Goal: Transaction & Acquisition: Purchase product/service

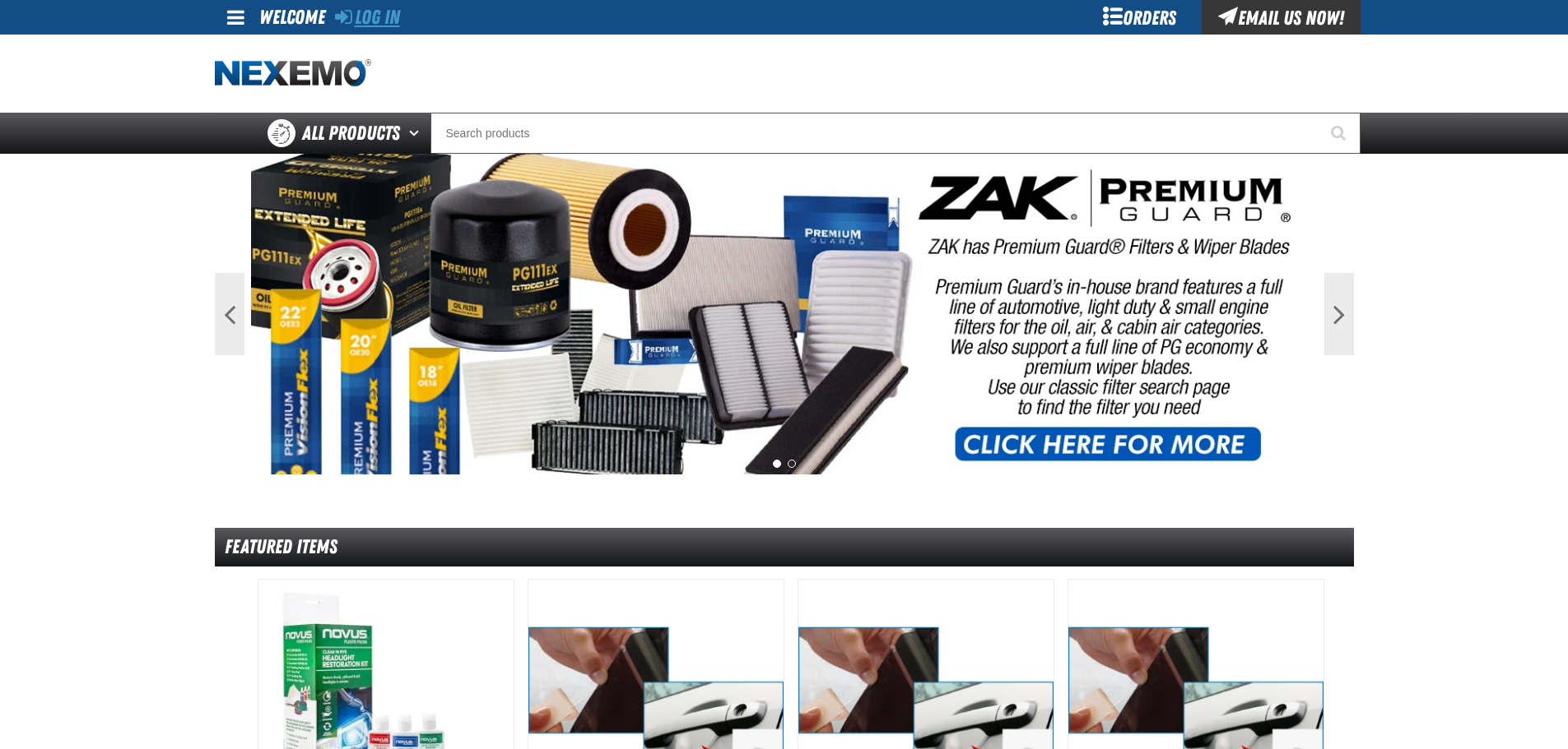
click at [372, 10] on link "Log In" at bounding box center [367, 17] width 65 height 23
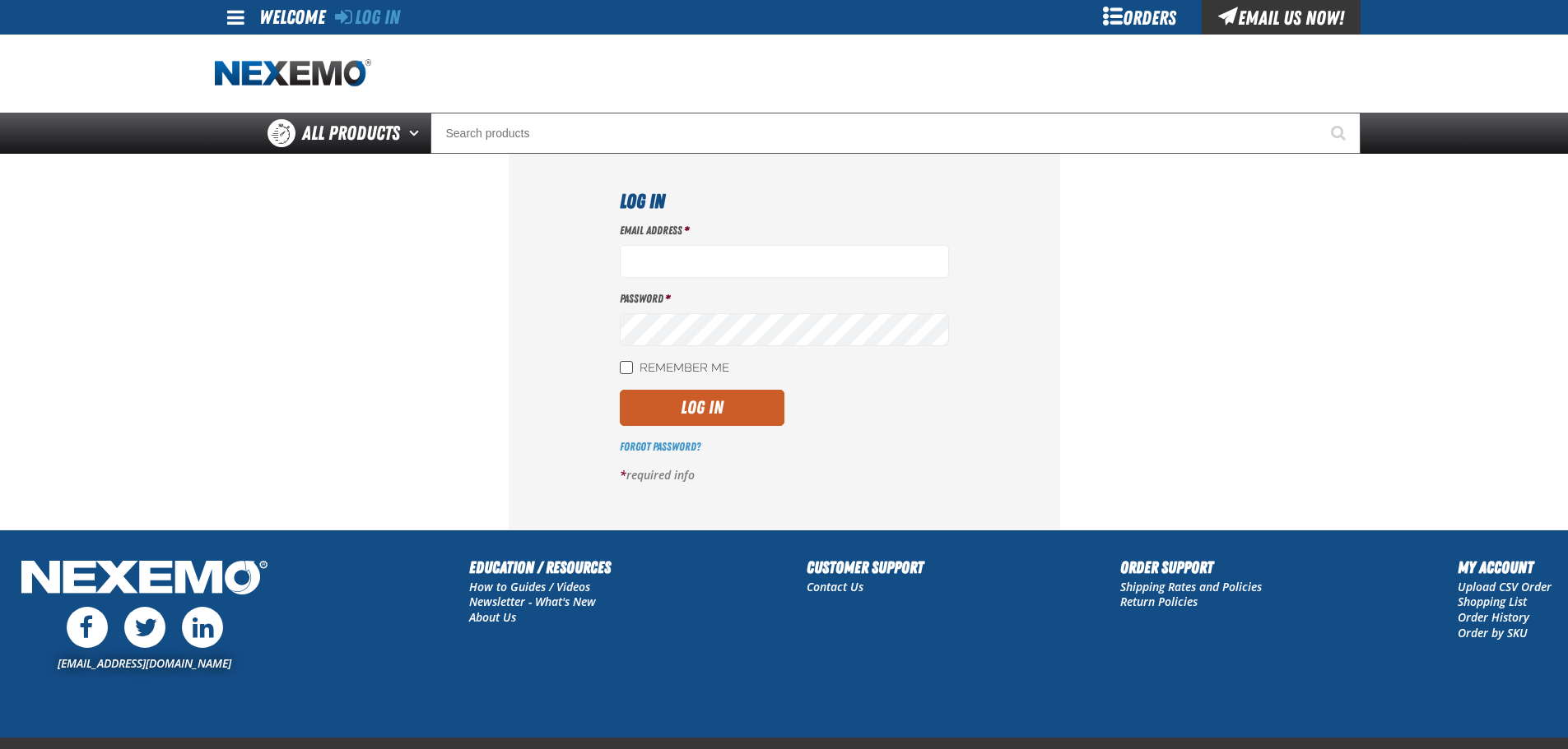
type input "rmartin17@vtaig.com"
click at [628, 371] on input "Remember Me" at bounding box center [626, 367] width 13 height 13
checkbox input "true"
click at [658, 398] on button "Log In" at bounding box center [702, 408] width 165 height 36
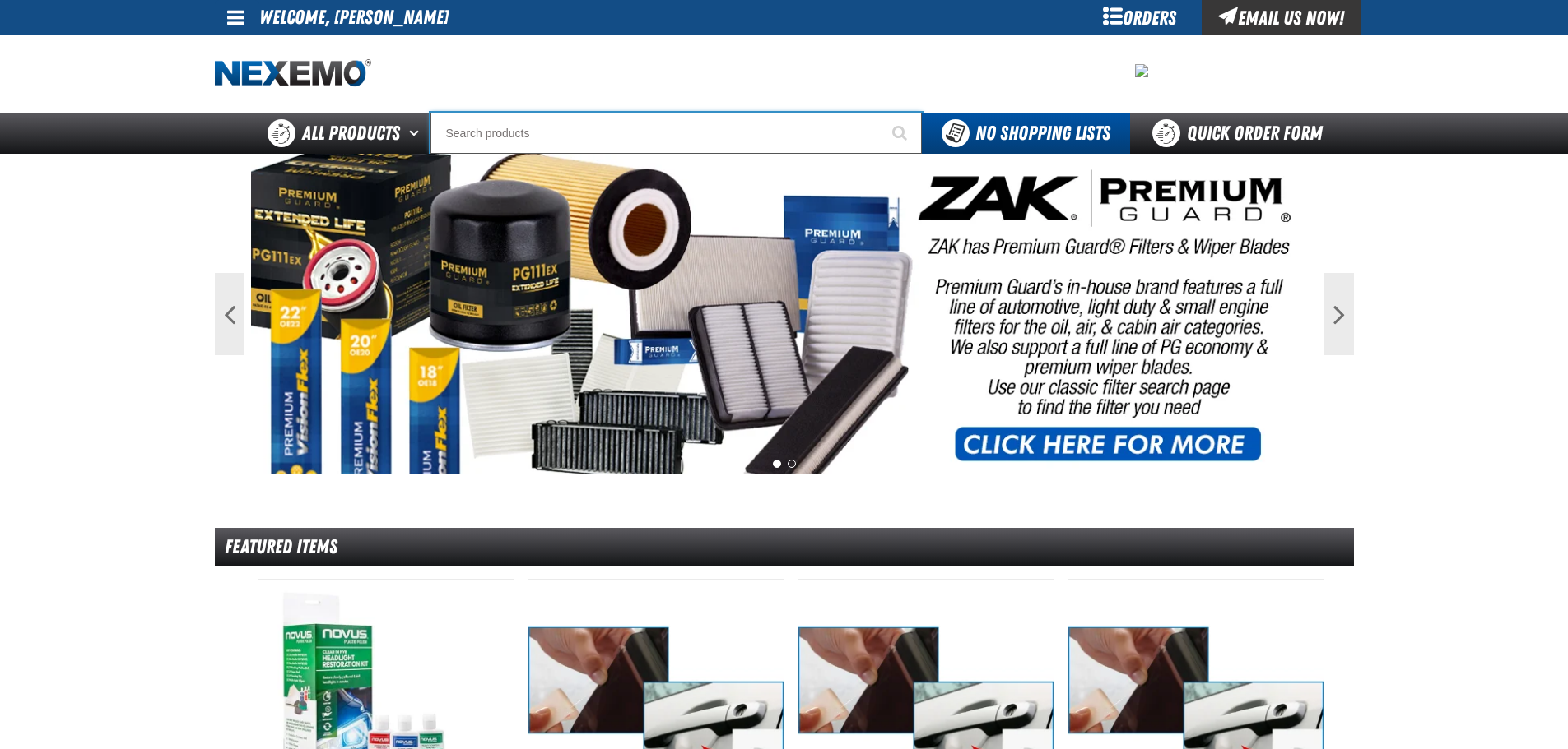
click at [521, 133] on input "Search" at bounding box center [675, 133] width 491 height 41
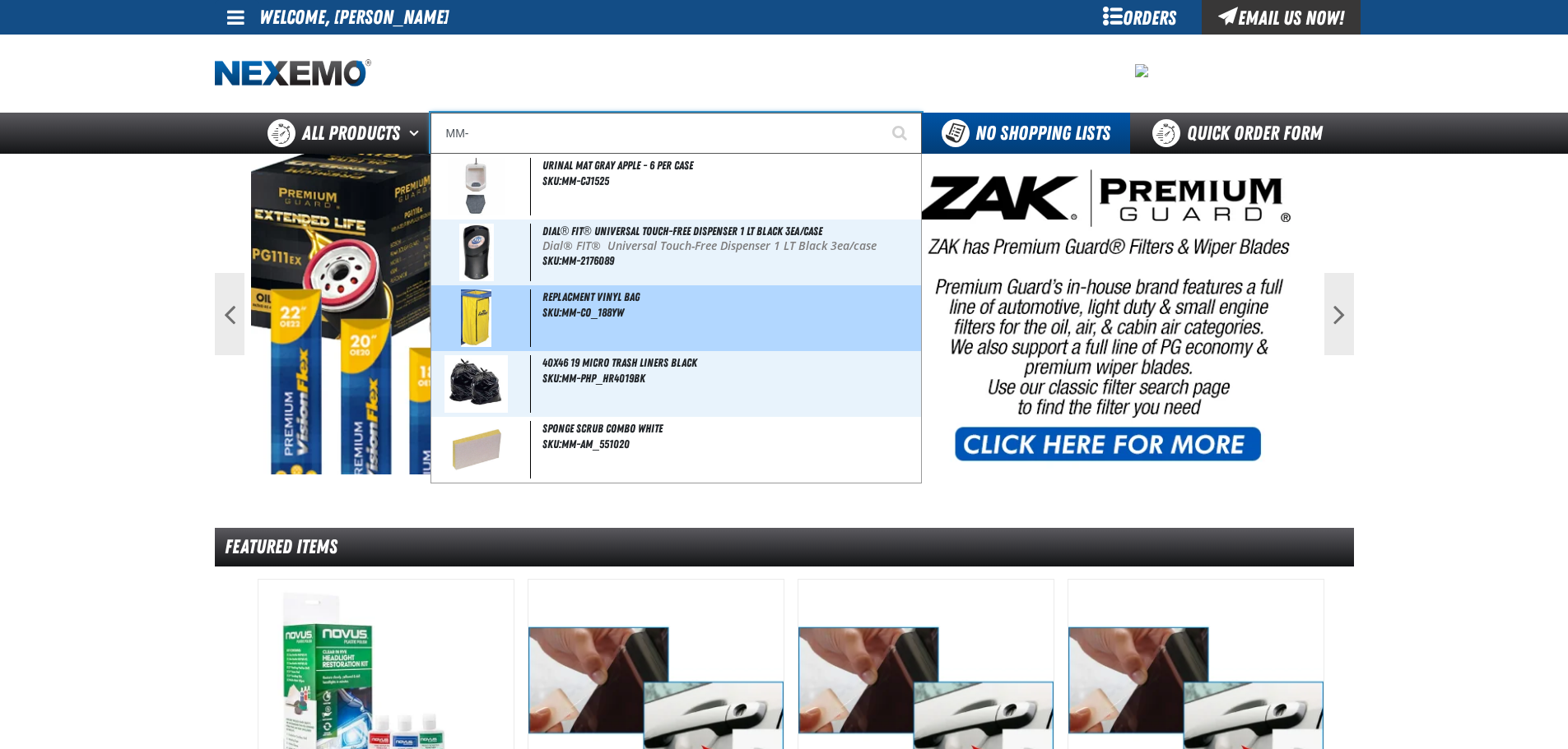
type input "Replacment vinyl bag"
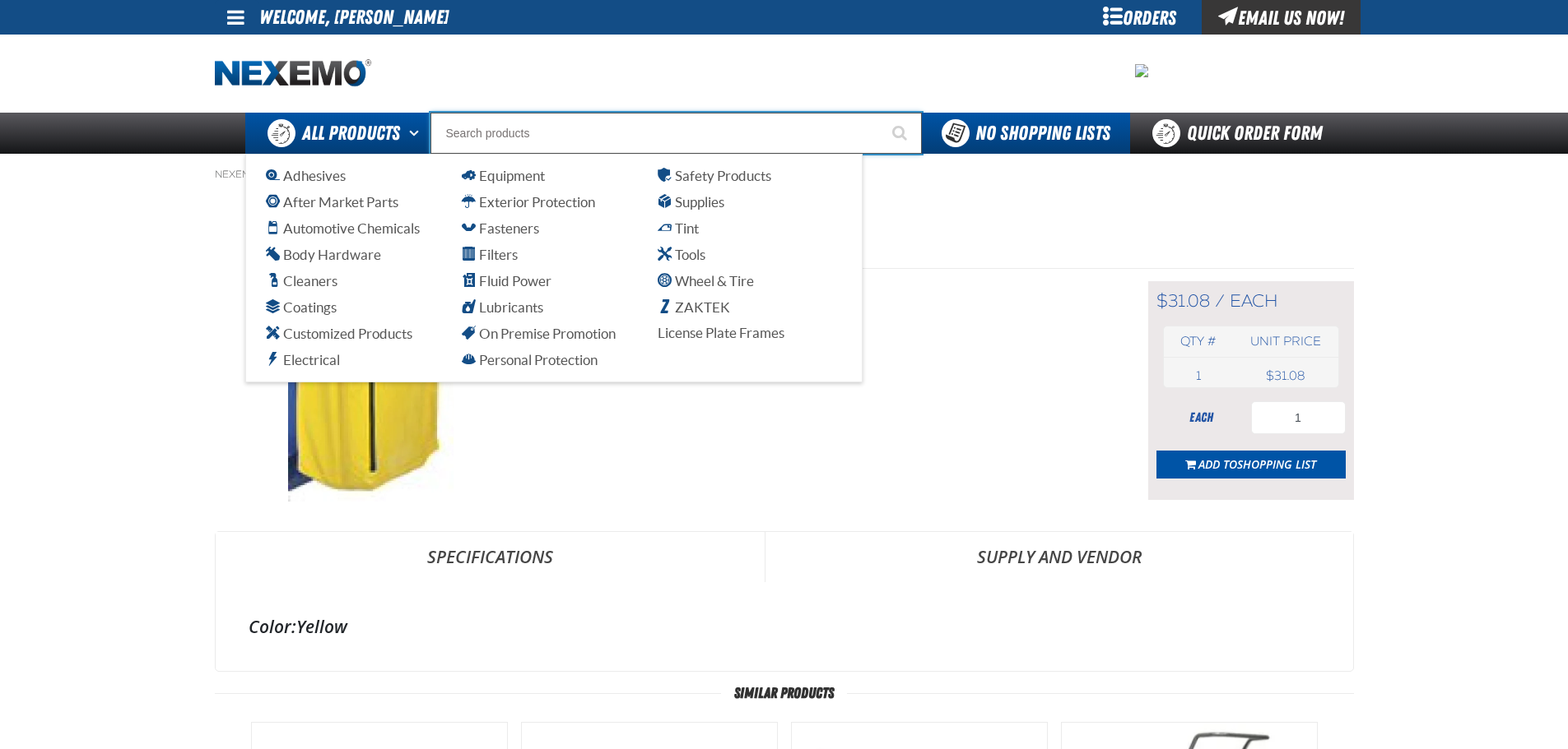
drag, startPoint x: 541, startPoint y: 134, endPoint x: 413, endPoint y: 133, distance: 128.0
click at [413, 133] on div "Back All Products Adhesives After Market Parts Automotive Chemicals Body Hardwa…" at bounding box center [784, 133] width 1152 height 41
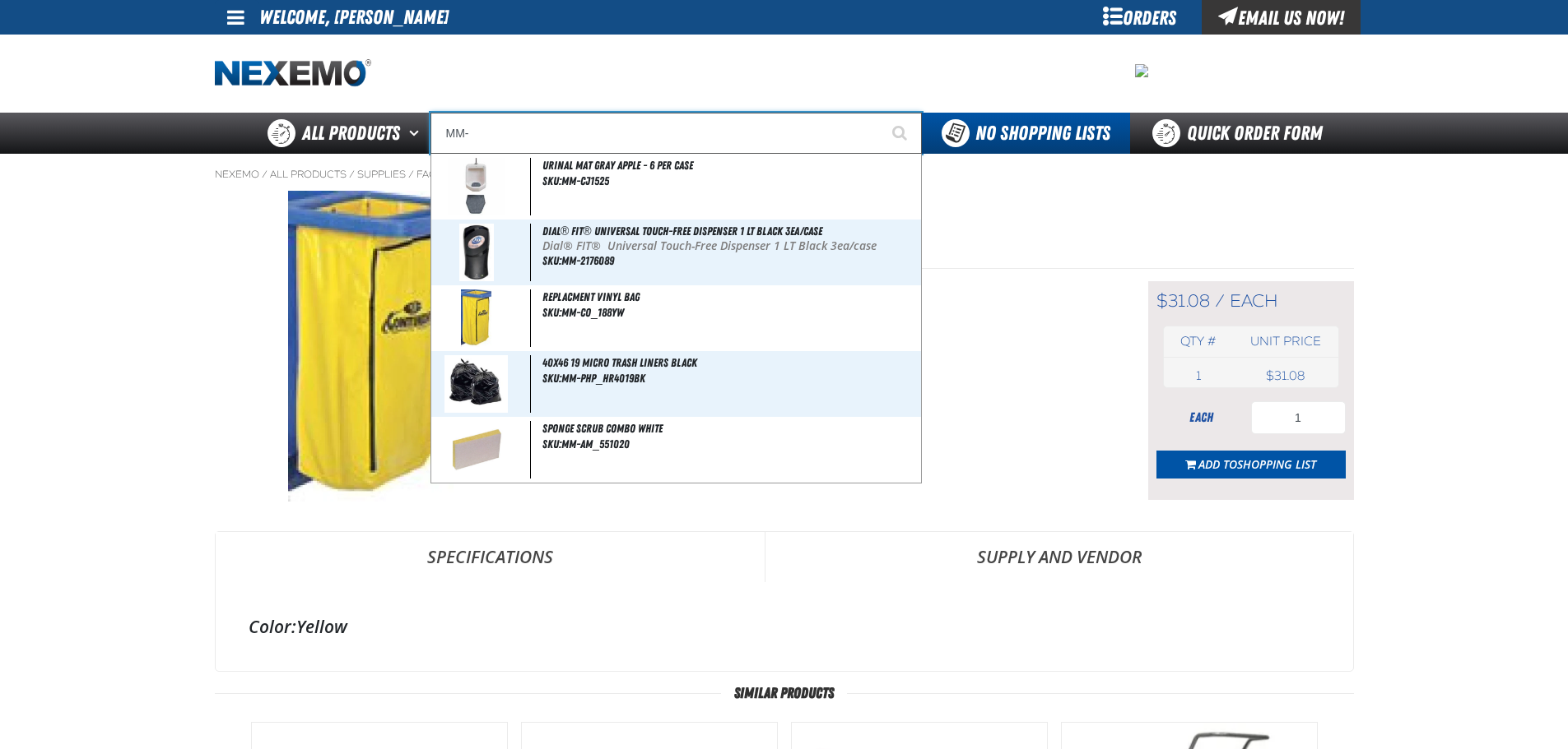
click at [559, 140] on input "MM-" at bounding box center [675, 133] width 491 height 41
type input "MM-"
click at [880, 112] on button "Start Searching" at bounding box center [901, 133] width 41 height 41
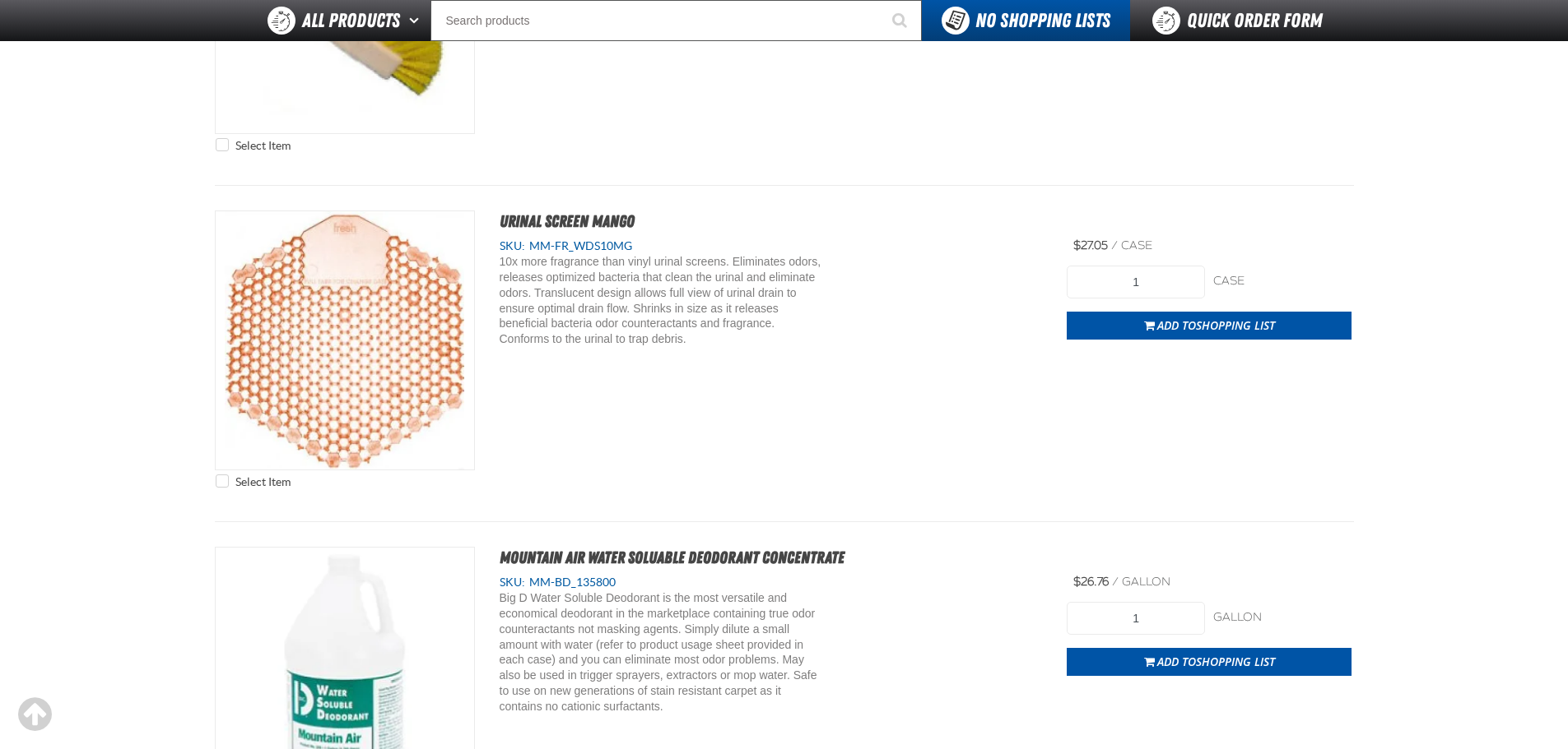
scroll to position [5099, 0]
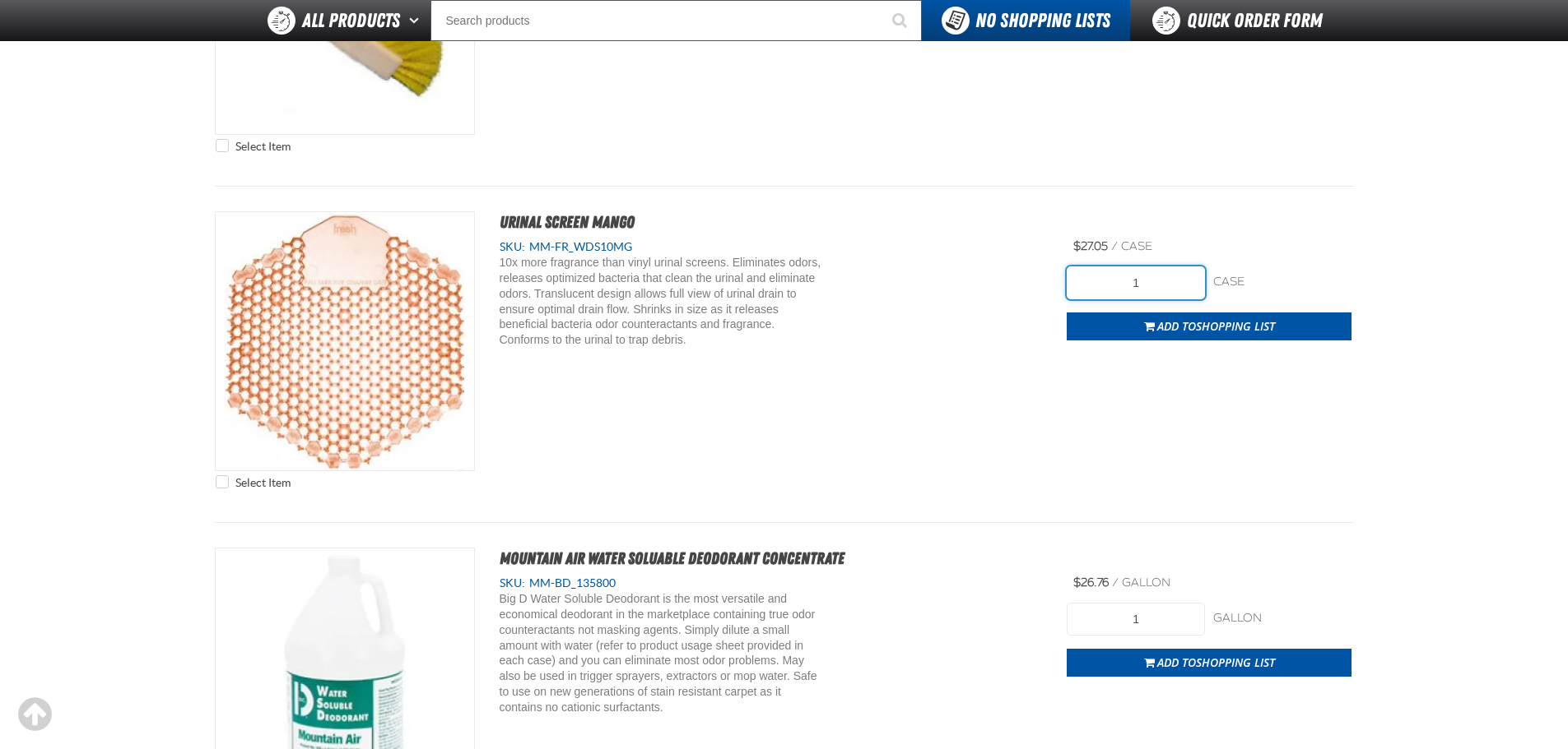
drag, startPoint x: 1162, startPoint y: 280, endPoint x: 1044, endPoint y: 287, distance: 118.2
click at [1044, 287] on div "Select Item Urinal Screen Mango SKU: MM-FR_WDS10MG View Details" at bounding box center [784, 354] width 1139 height 286
type input "2"
click at [1157, 324] on span "Add to Shopping List" at bounding box center [1216, 325] width 118 height 16
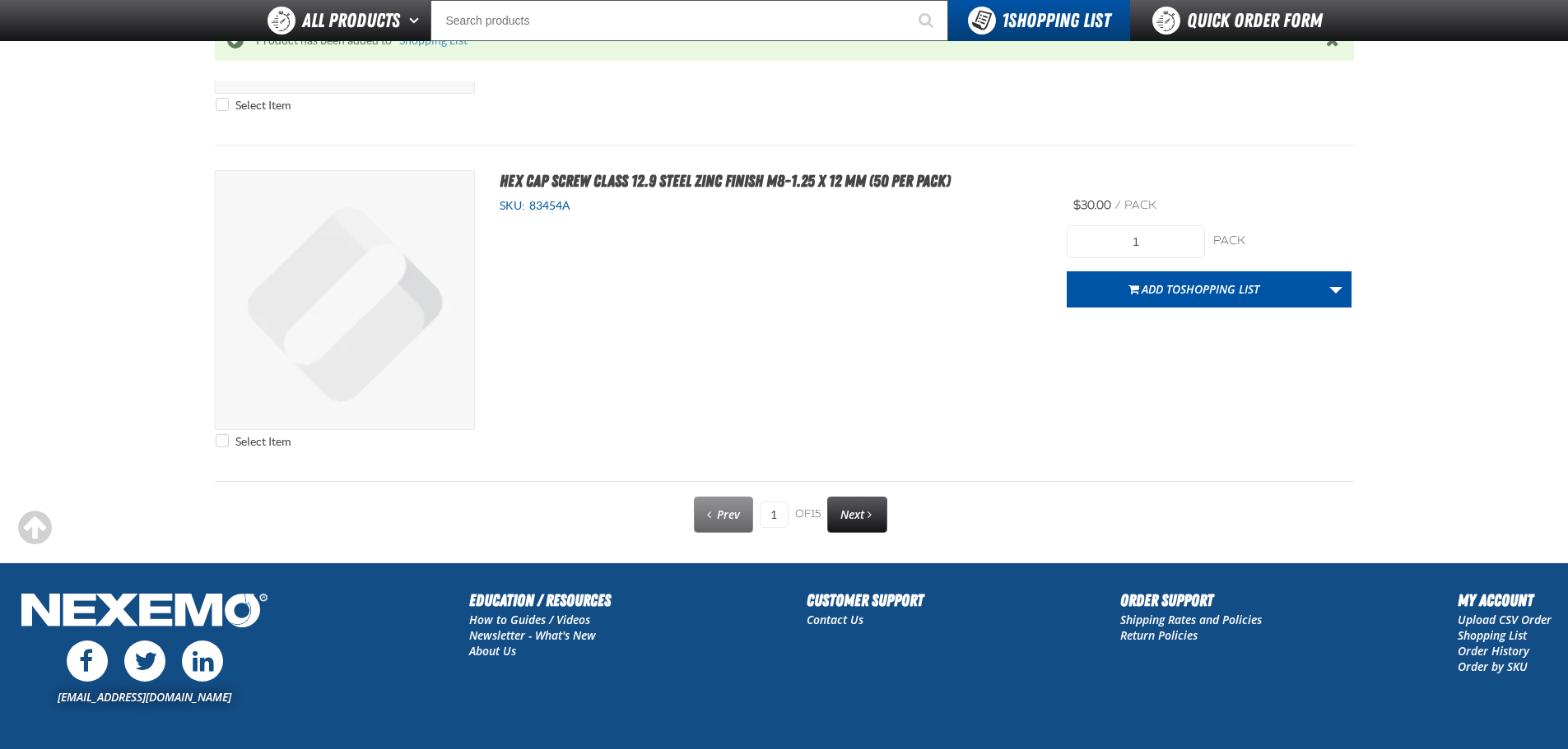
scroll to position [8376, 0]
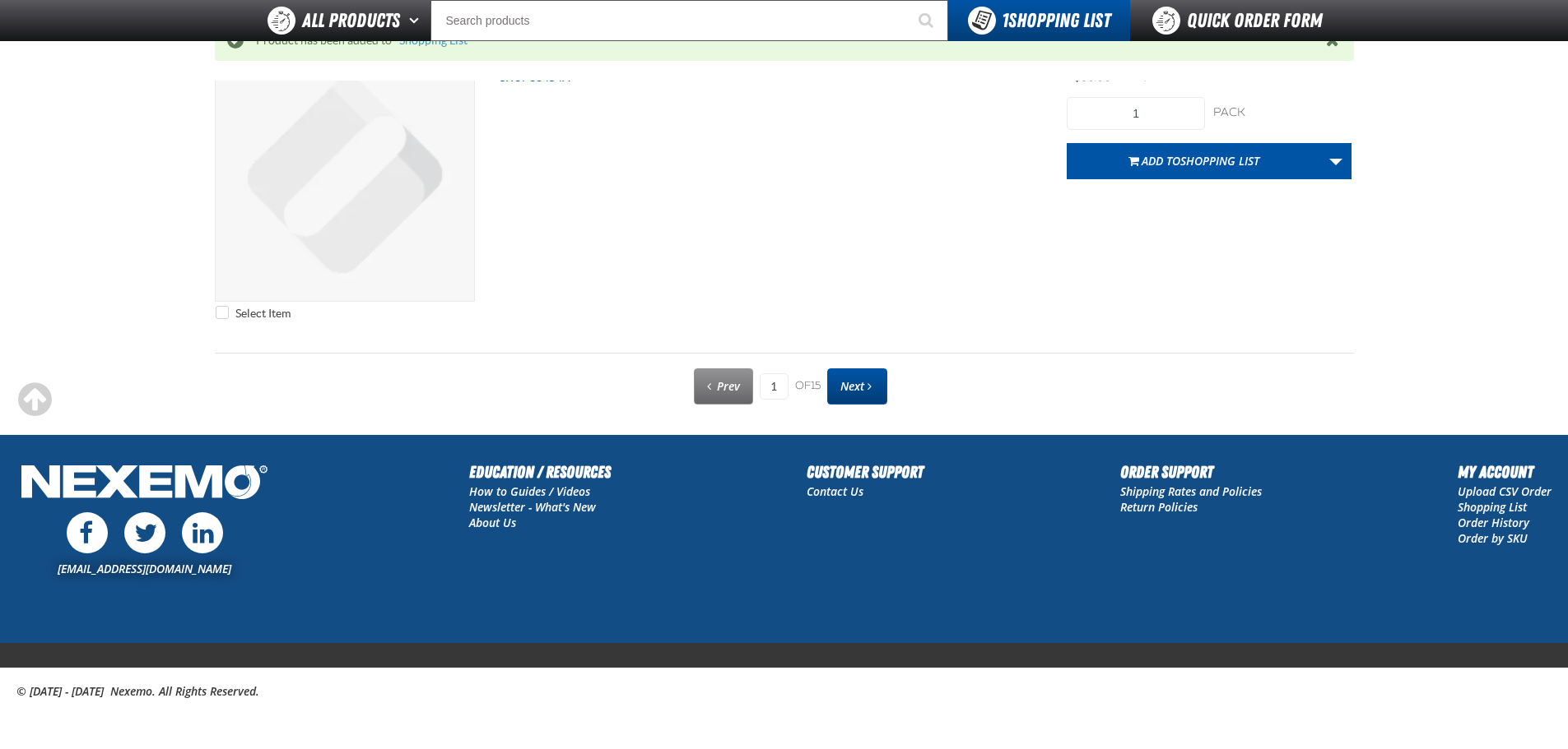
click at [861, 393] on span "Next" at bounding box center [852, 386] width 24 height 16
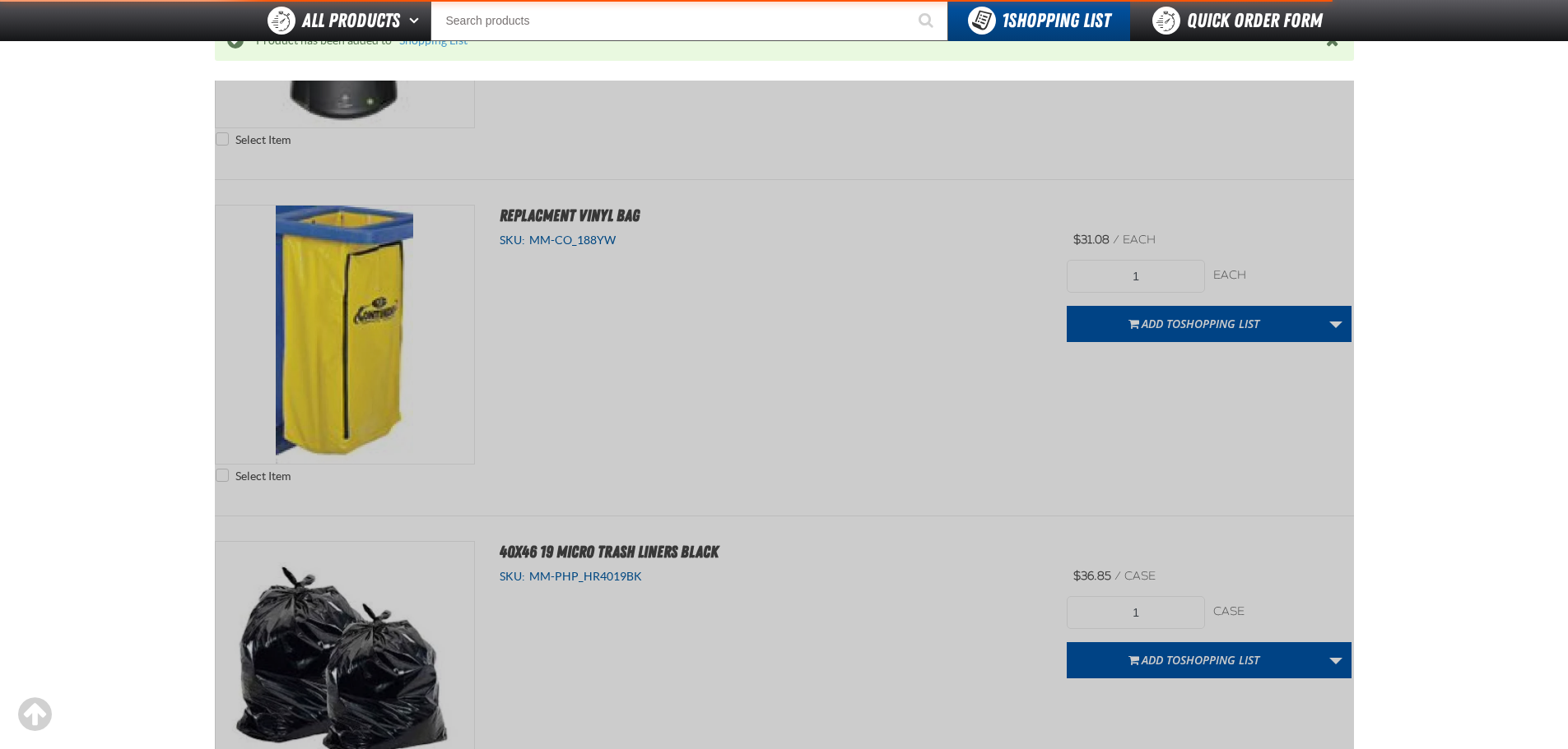
scroll to position [229, 0]
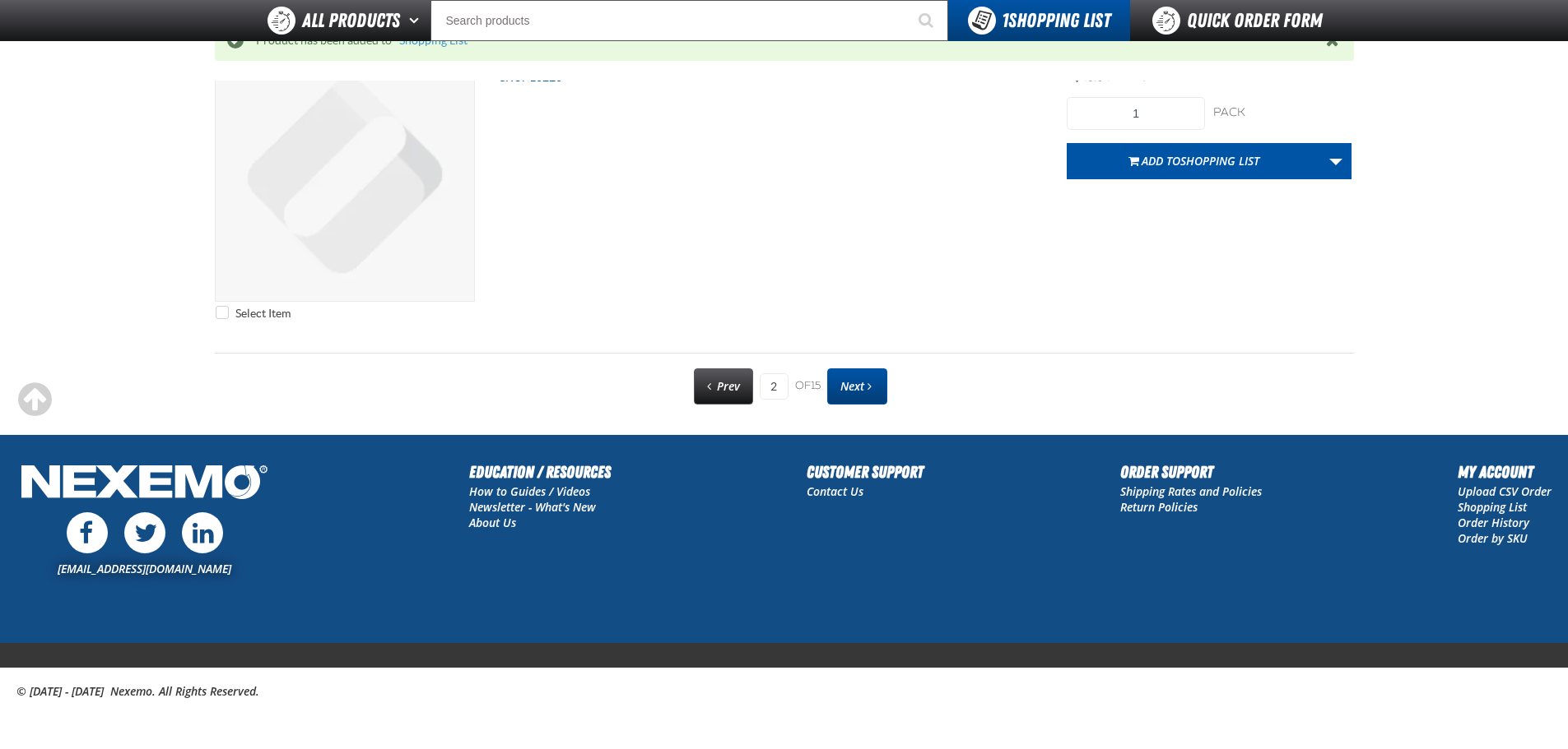
click at [864, 382] on span "Next" at bounding box center [852, 386] width 24 height 16
type input "3"
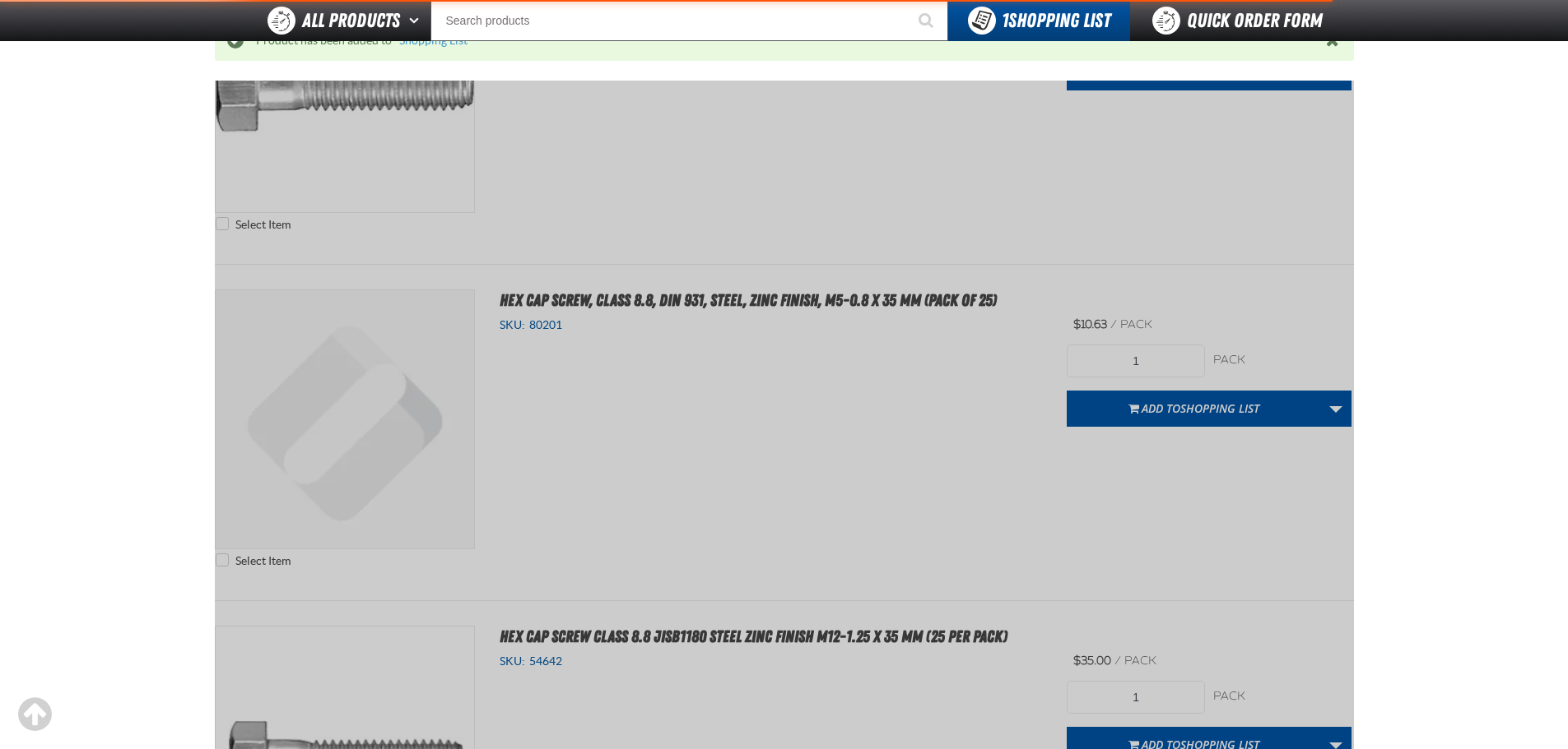
scroll to position [229, 0]
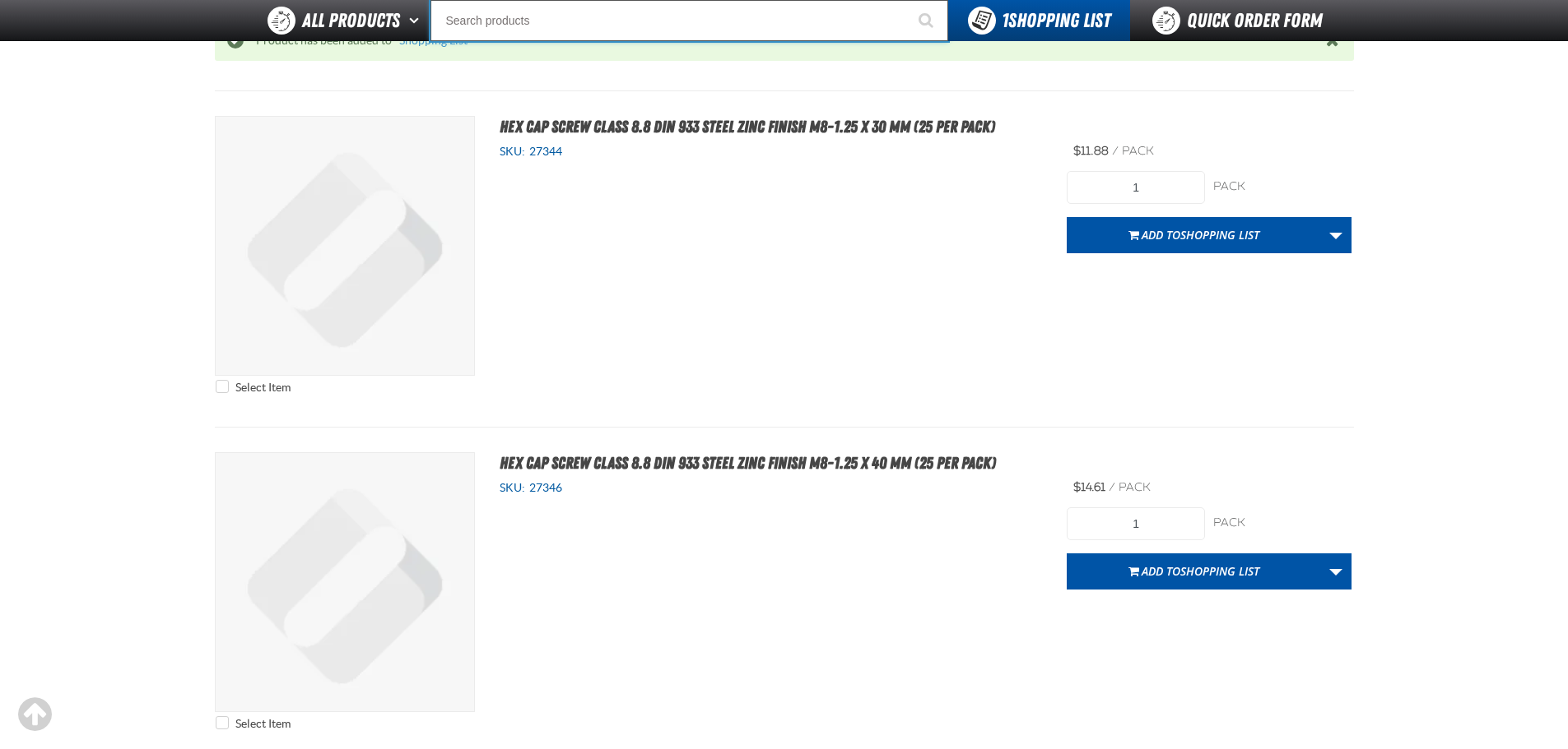
click at [513, 18] on input "Search" at bounding box center [689, 21] width 517 height 41
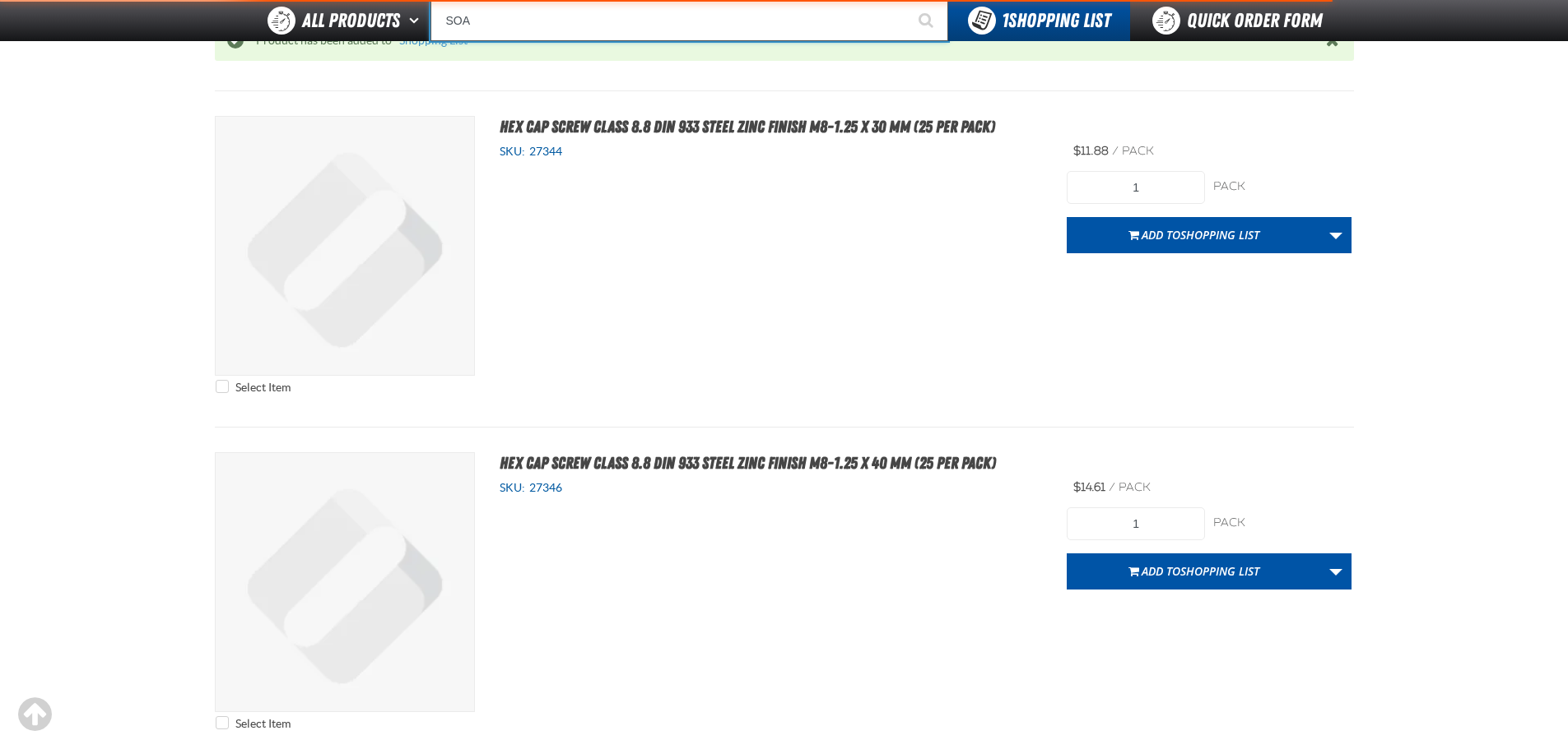
type input "SOAP"
type input "SOAP Solution Measuring Syringe"
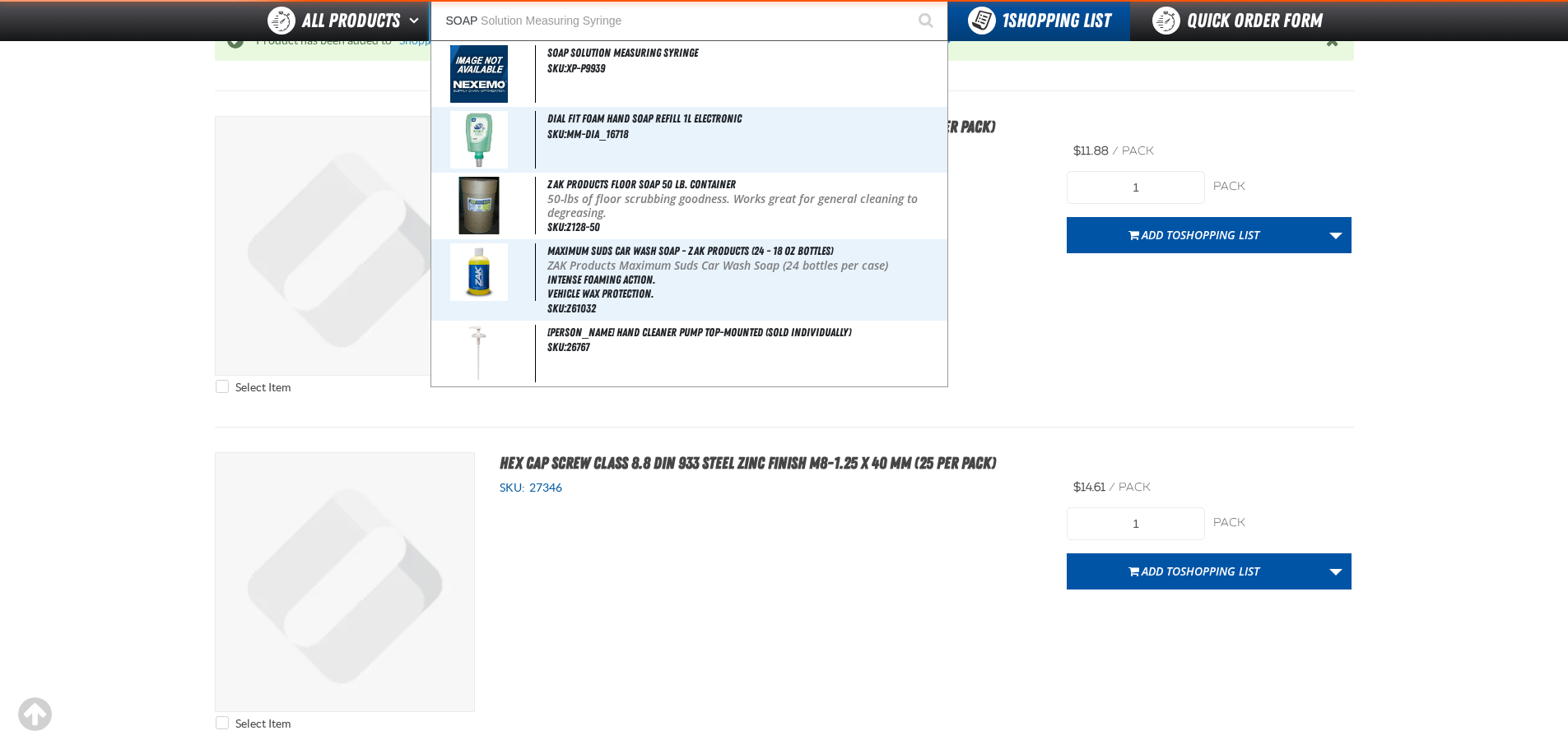
type input "SOAP"
click at [907, 0] on button "Start Searching" at bounding box center [927, 21] width 41 height 41
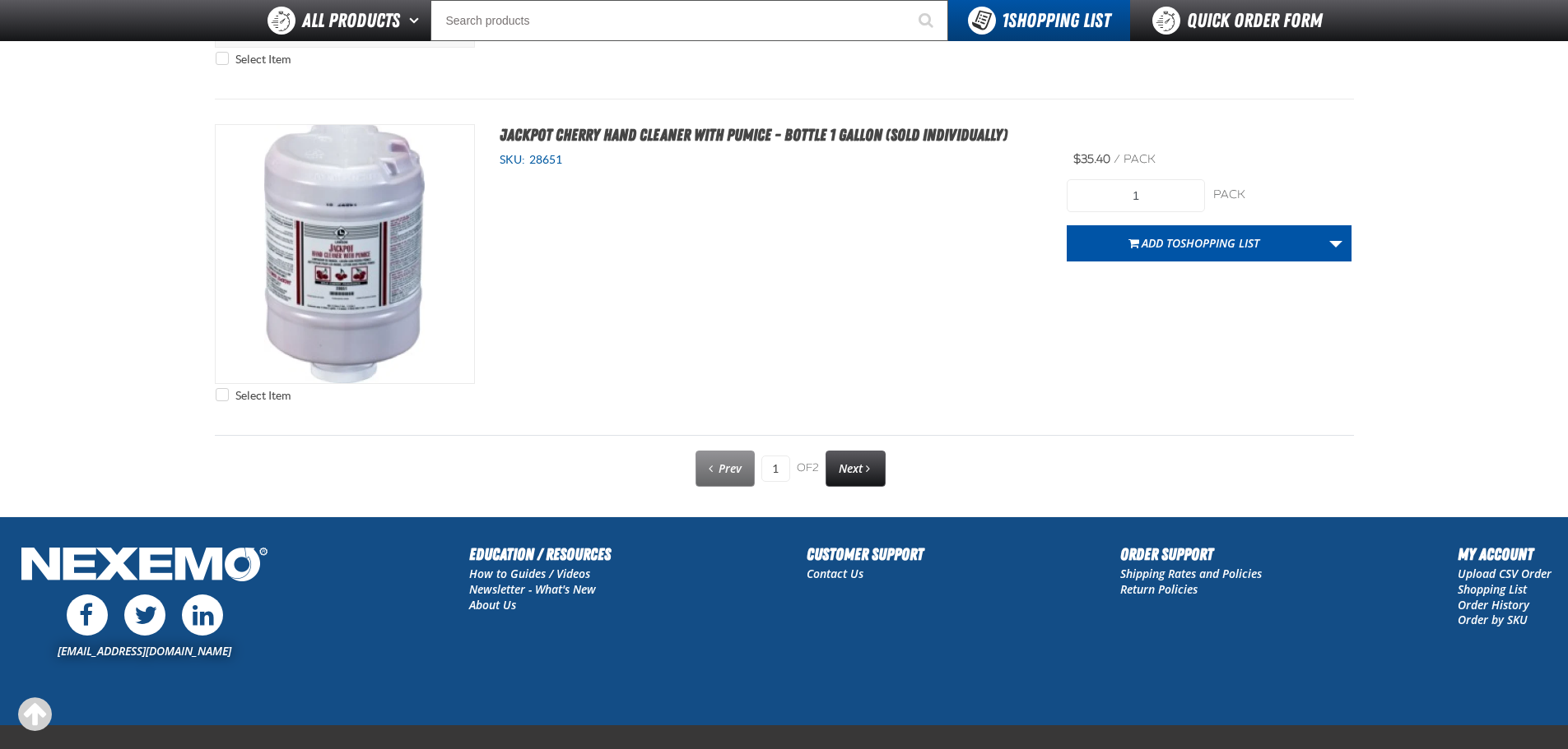
scroll to position [8327, 0]
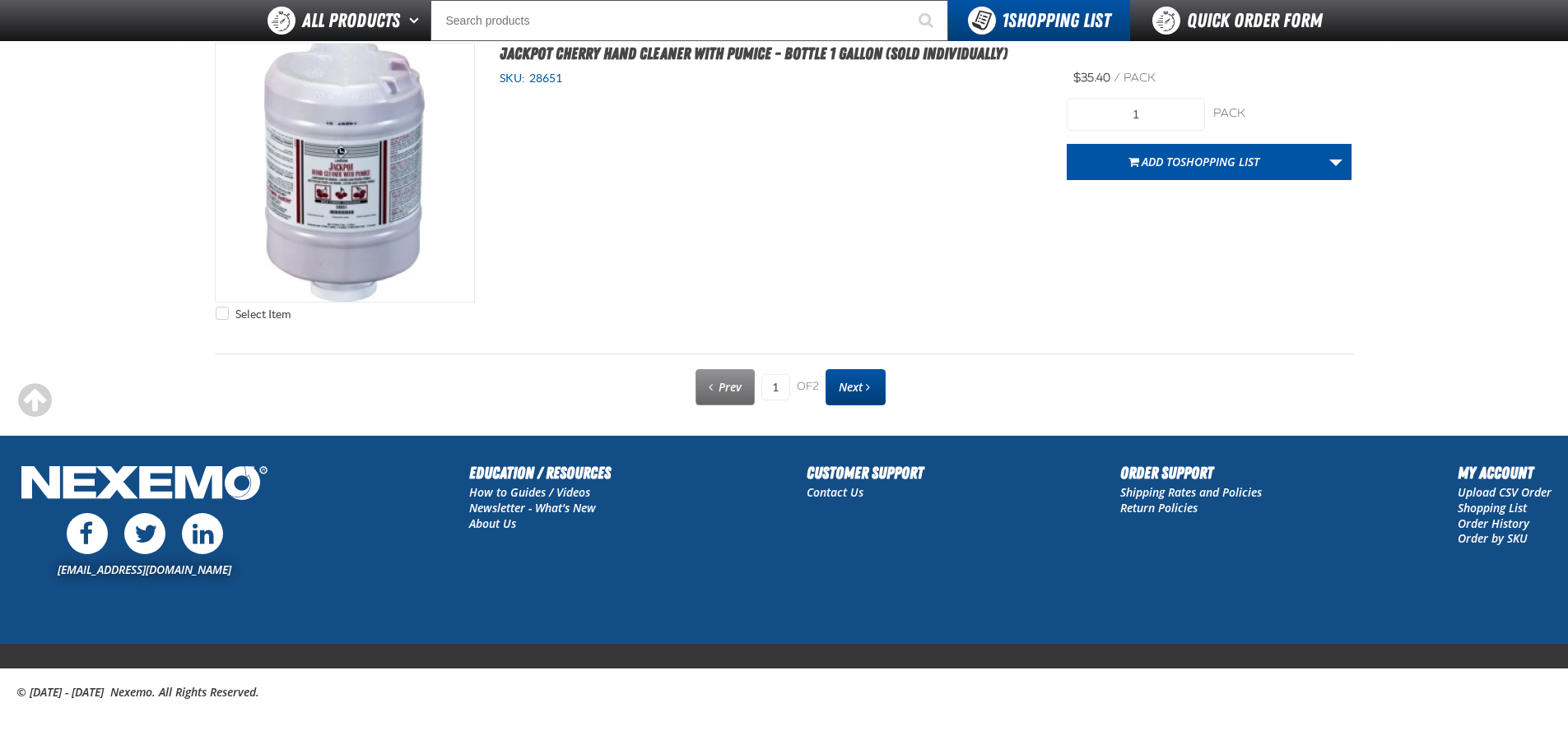
click at [857, 380] on span "Next" at bounding box center [850, 386] width 24 height 16
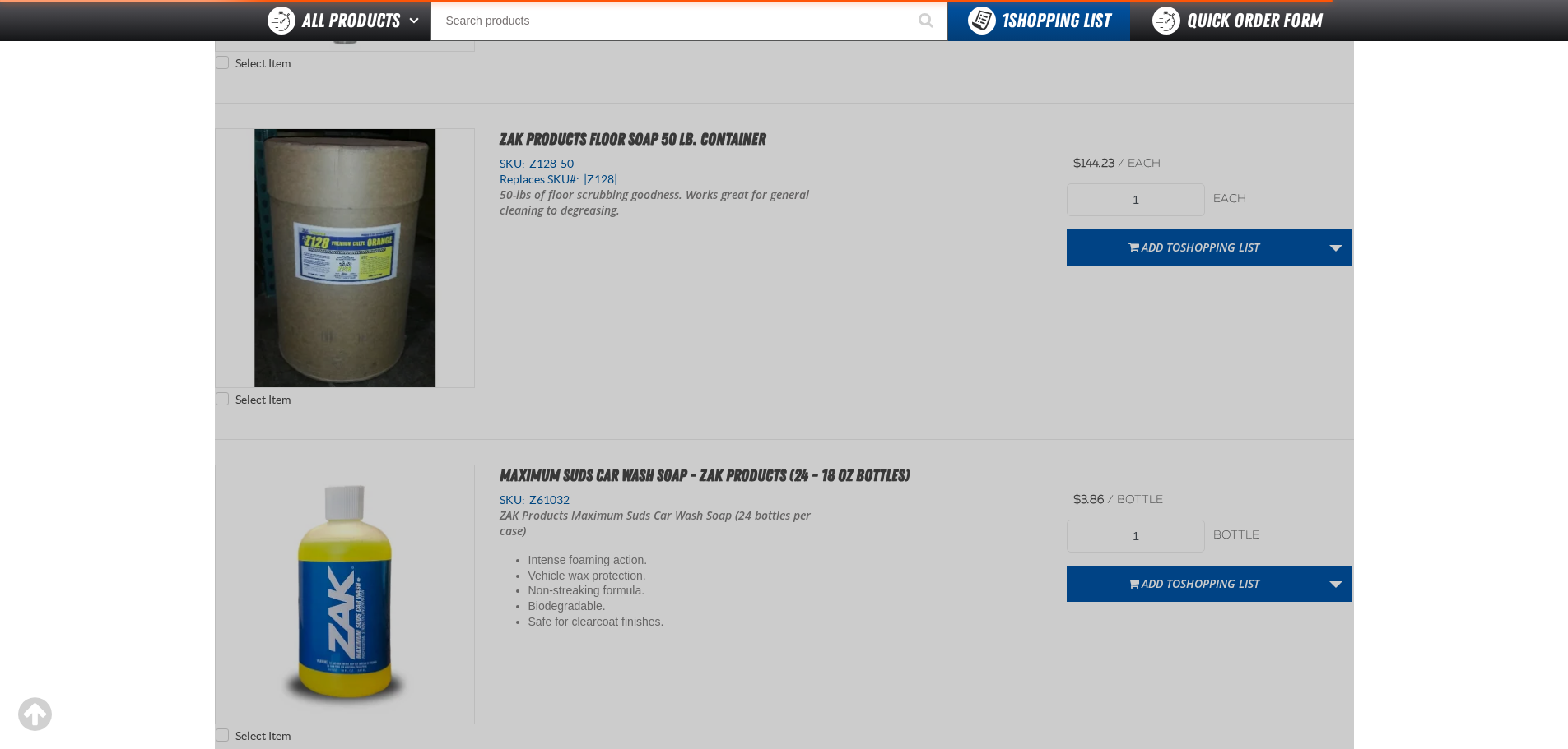
scroll to position [229, 0]
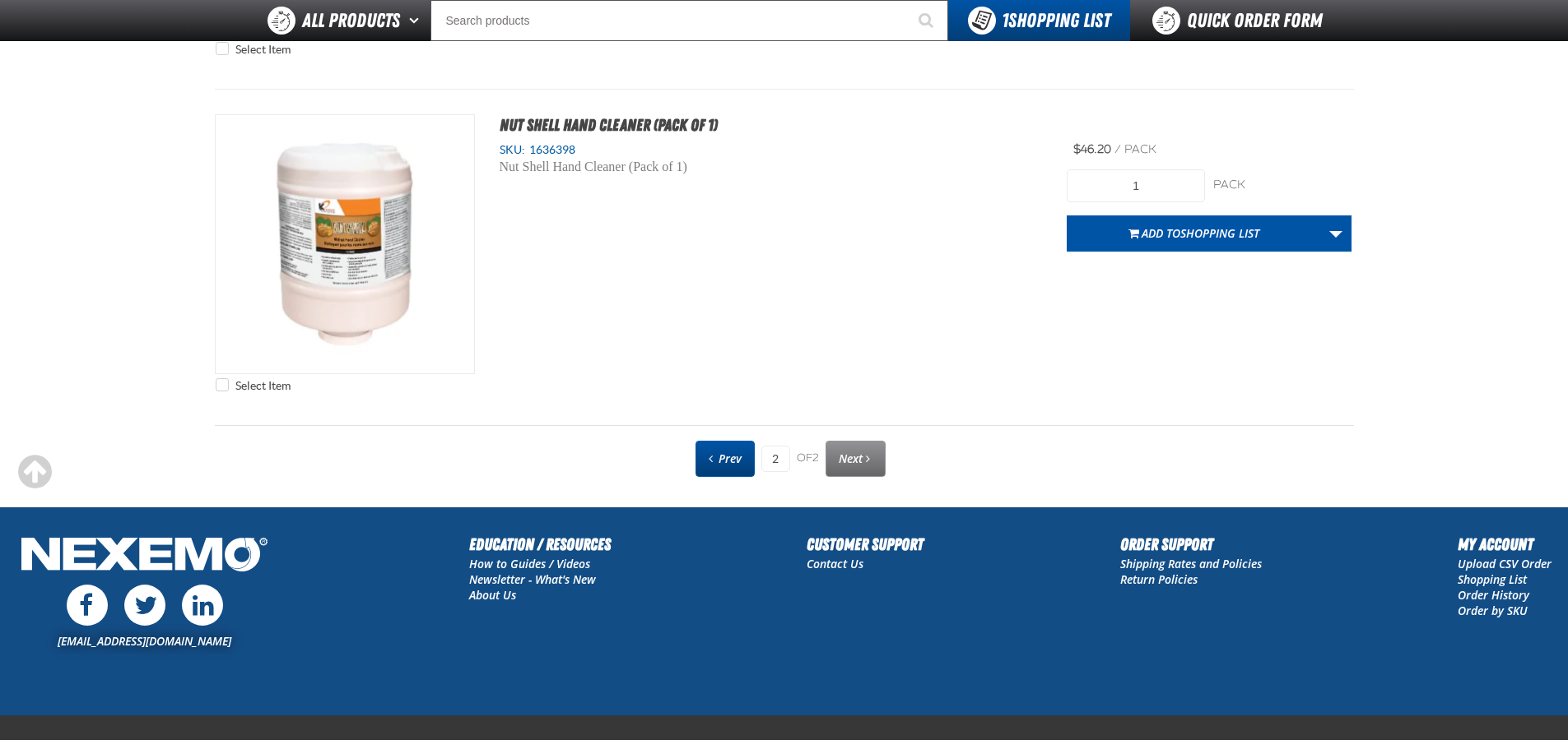
click at [720, 454] on span "Prev" at bounding box center [730, 458] width 23 height 16
type input "1"
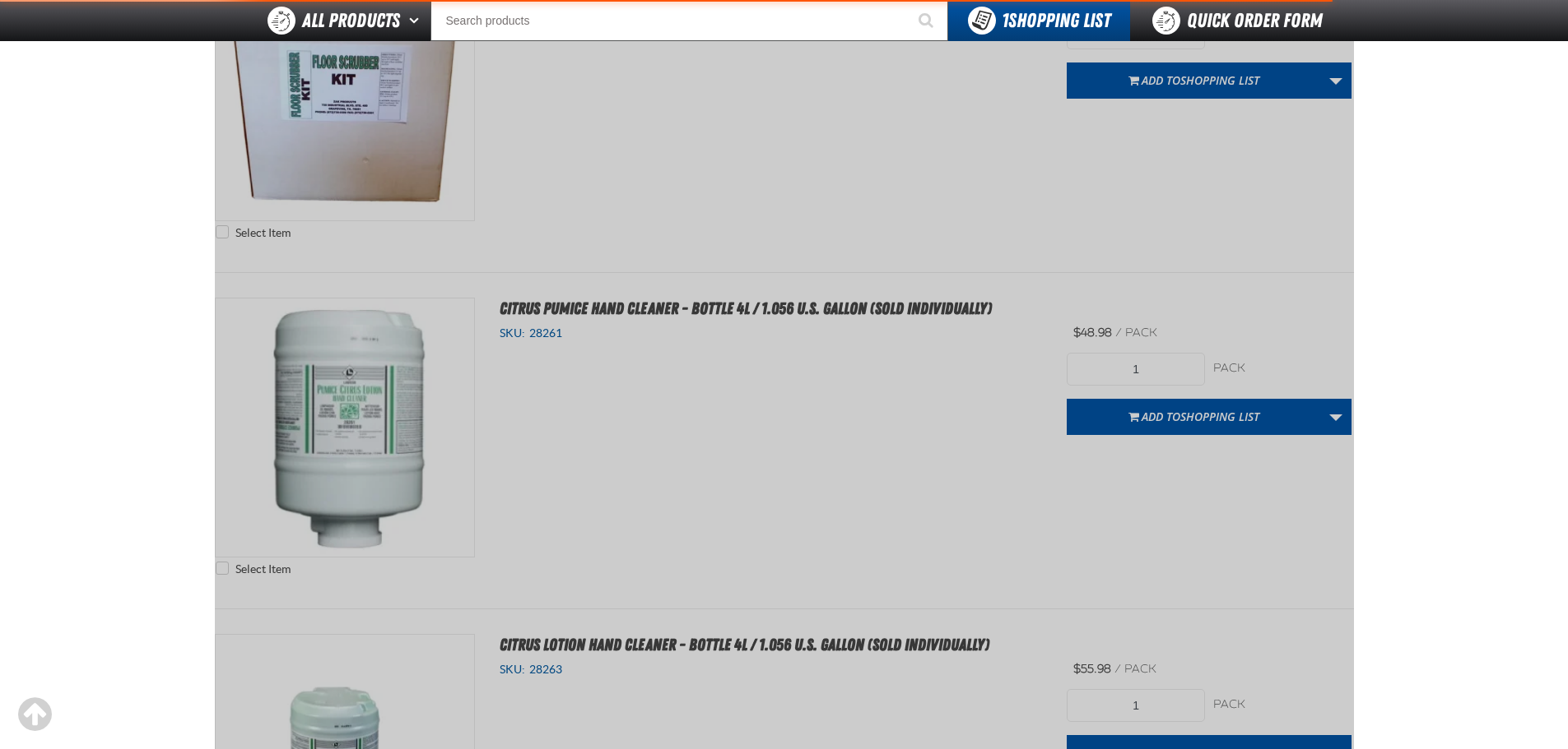
scroll to position [229, 0]
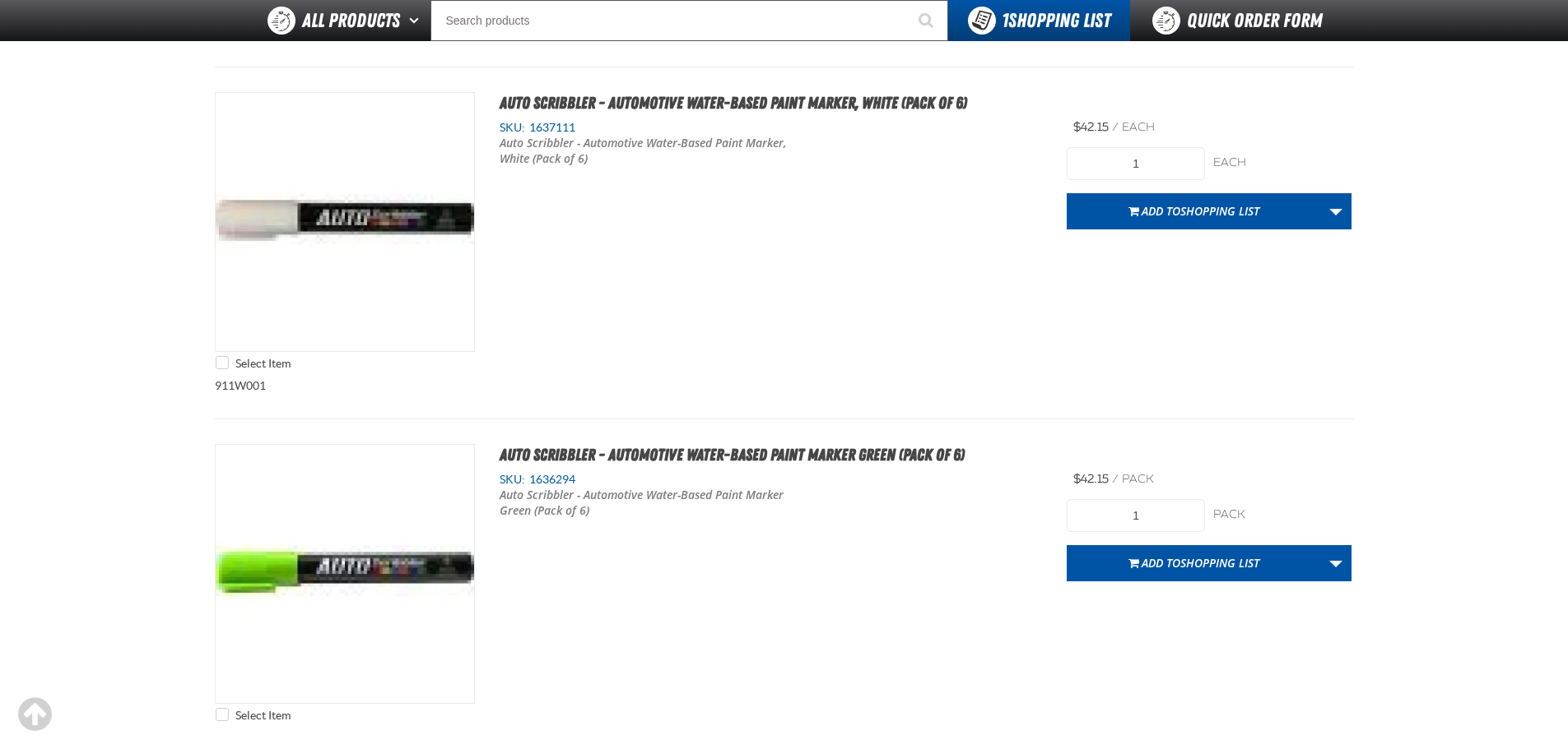
scroll to position [5922, 0]
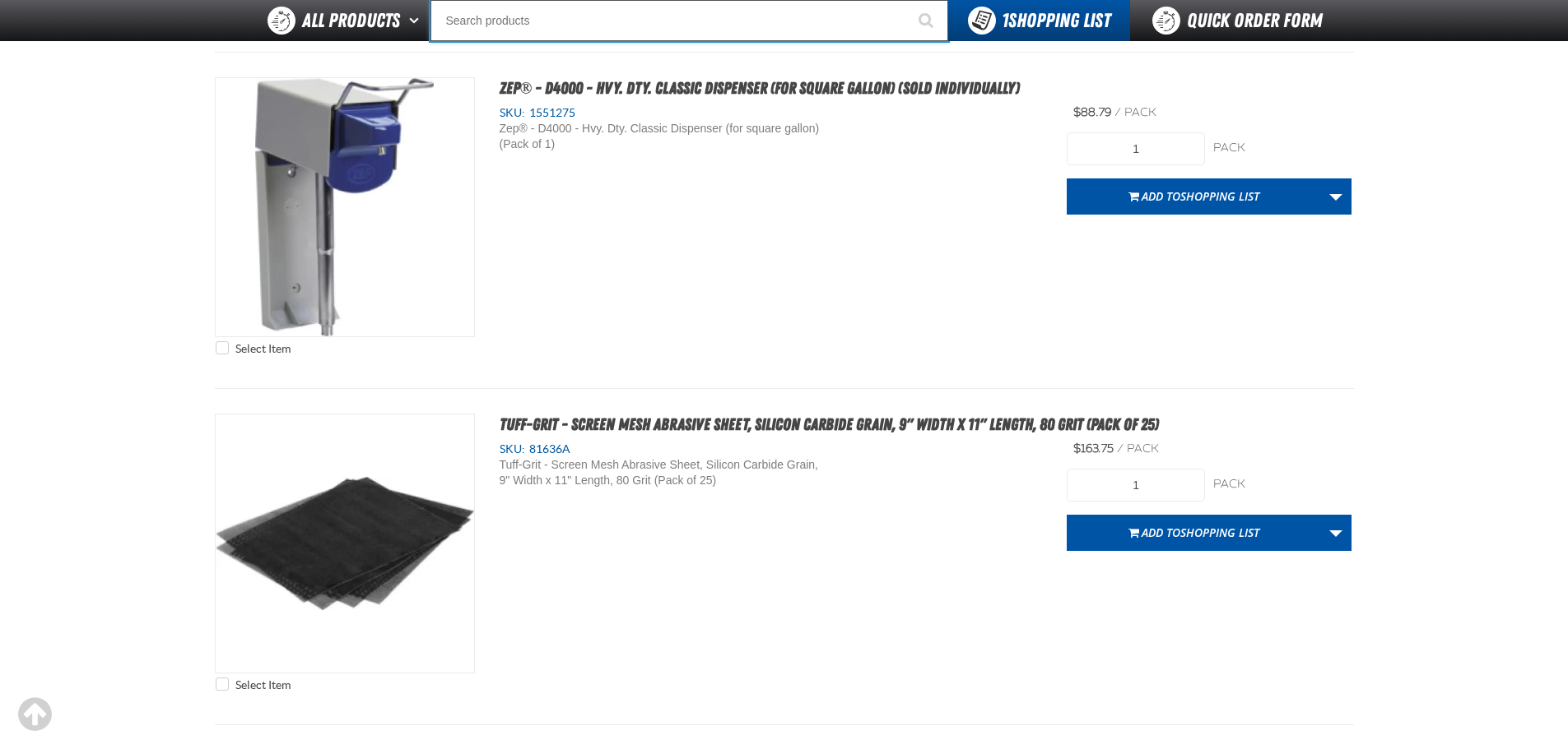
click at [583, 25] on input "Search" at bounding box center [689, 21] width 517 height 41
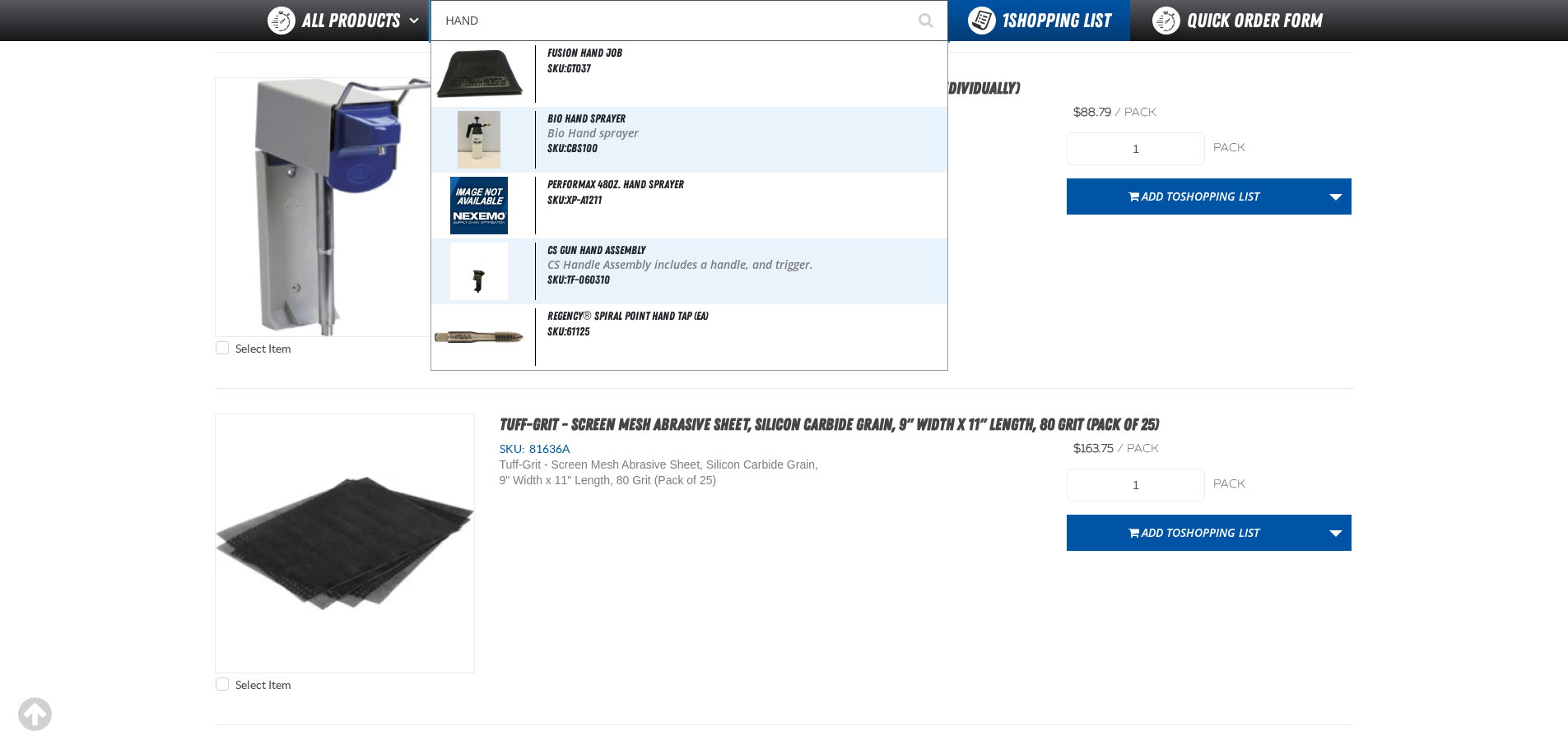
type input "HAND"
click at [907, 0] on button "Start Searching" at bounding box center [927, 21] width 41 height 41
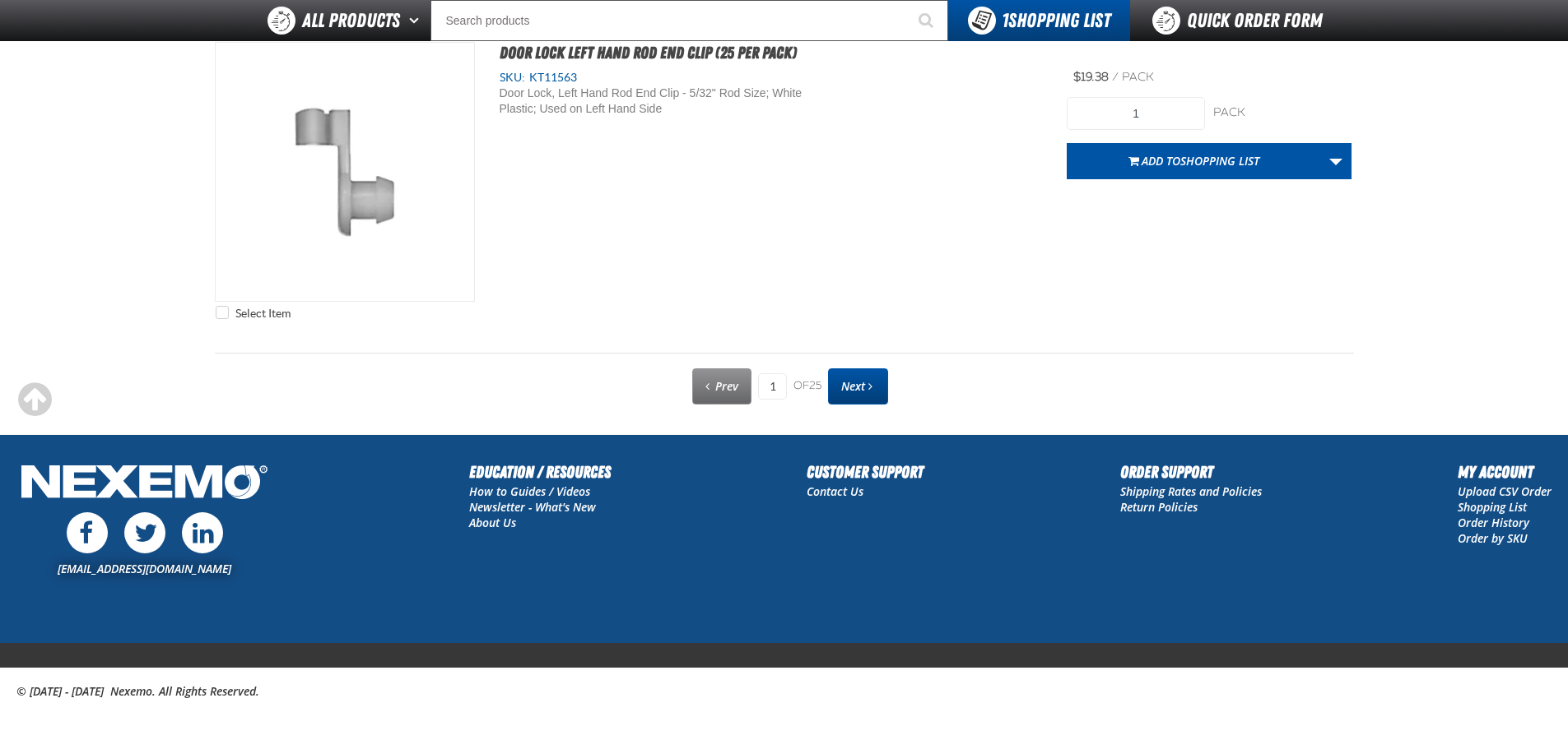
click at [841, 390] on link "Next" at bounding box center [858, 386] width 60 height 36
type input "2"
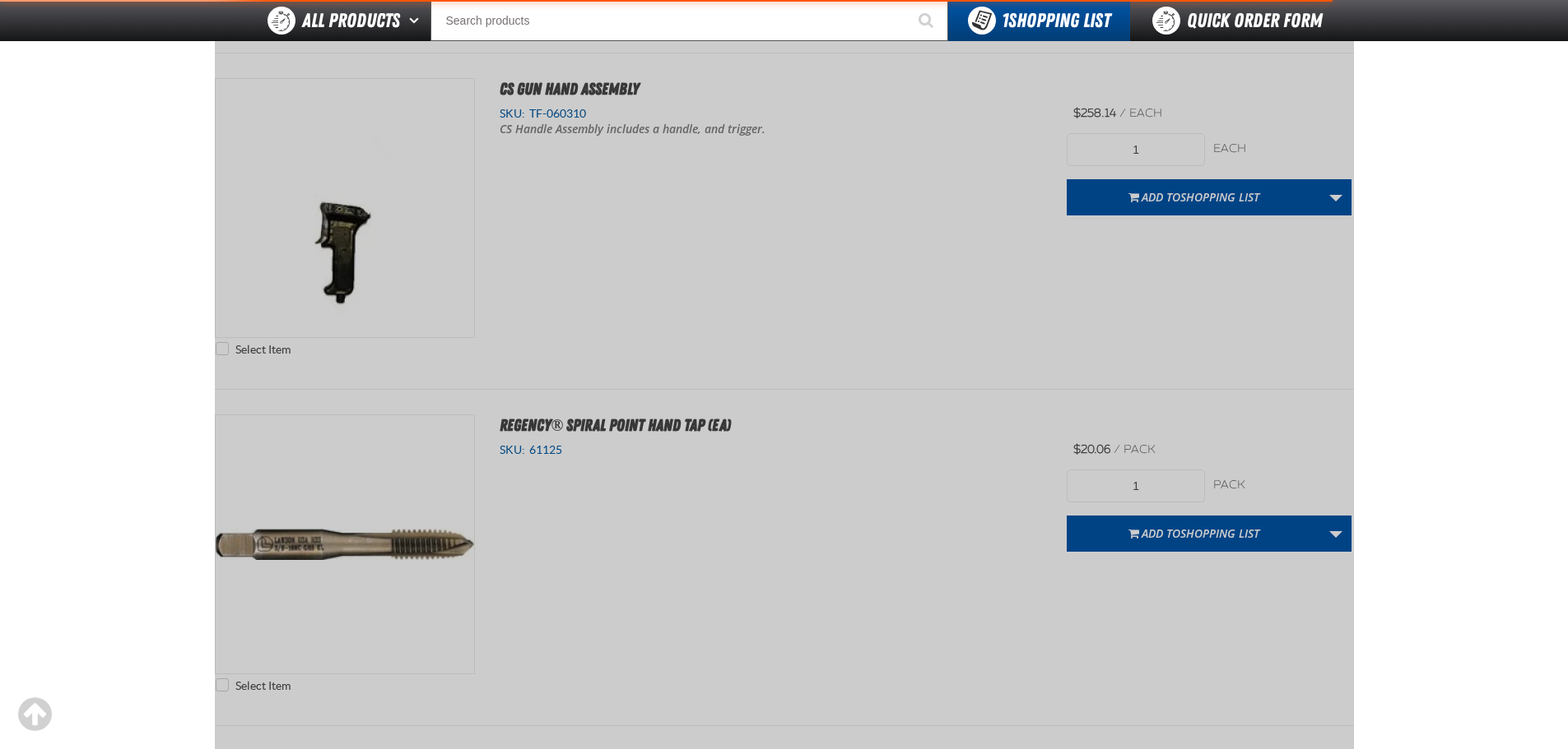
scroll to position [229, 0]
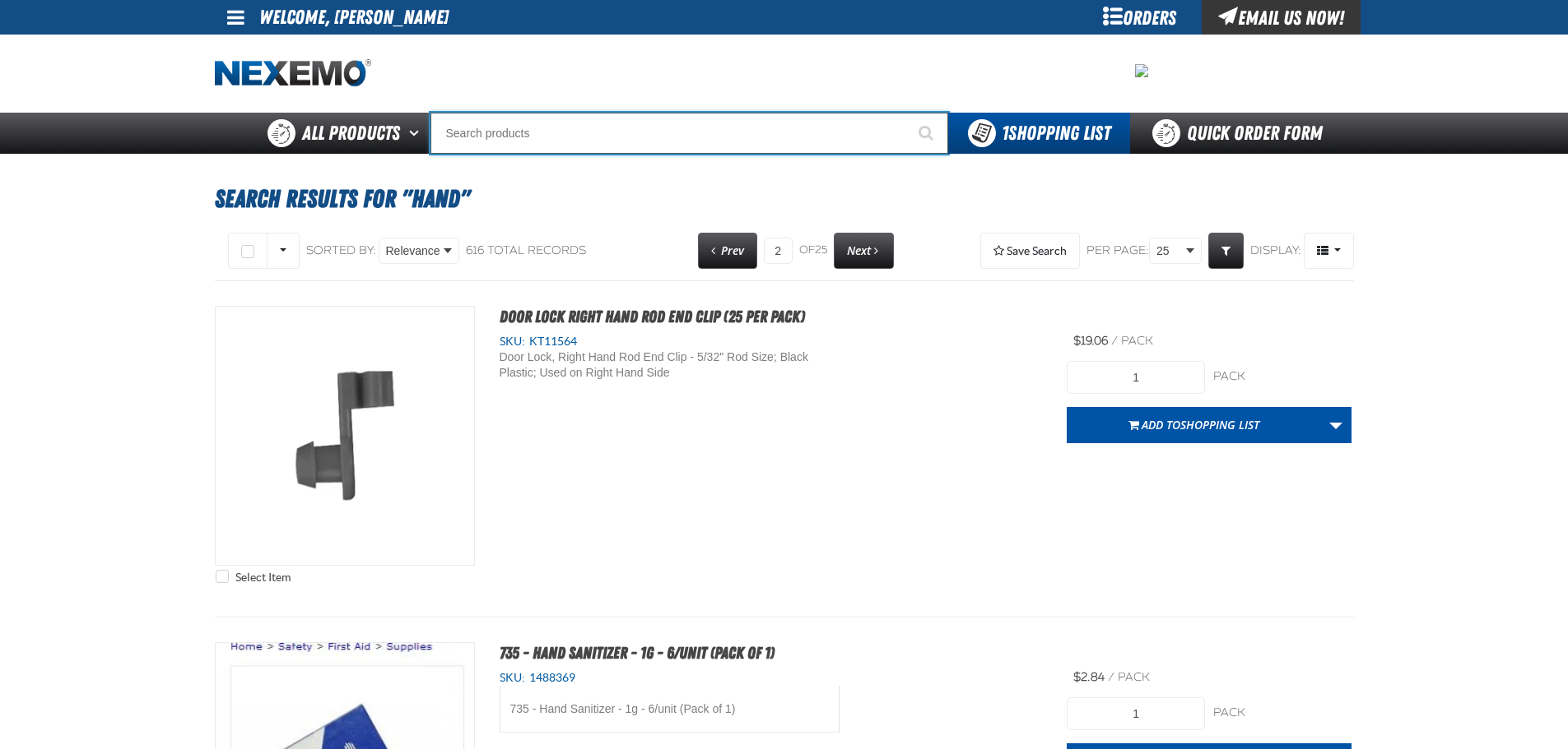
click at [538, 135] on input "Search" at bounding box center [689, 133] width 517 height 41
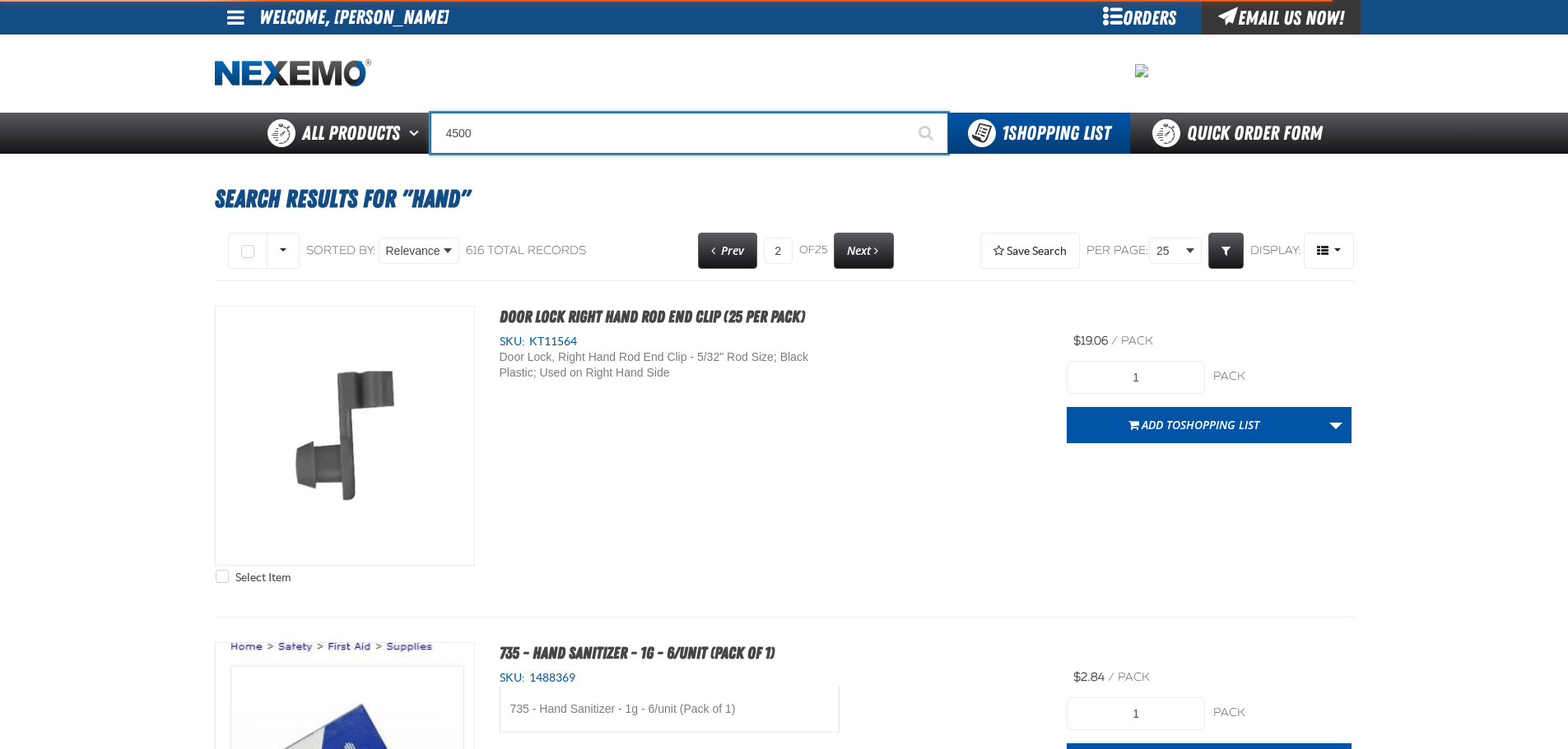
type input "4500"
click at [907, 112] on button "Start Searching" at bounding box center [927, 133] width 41 height 41
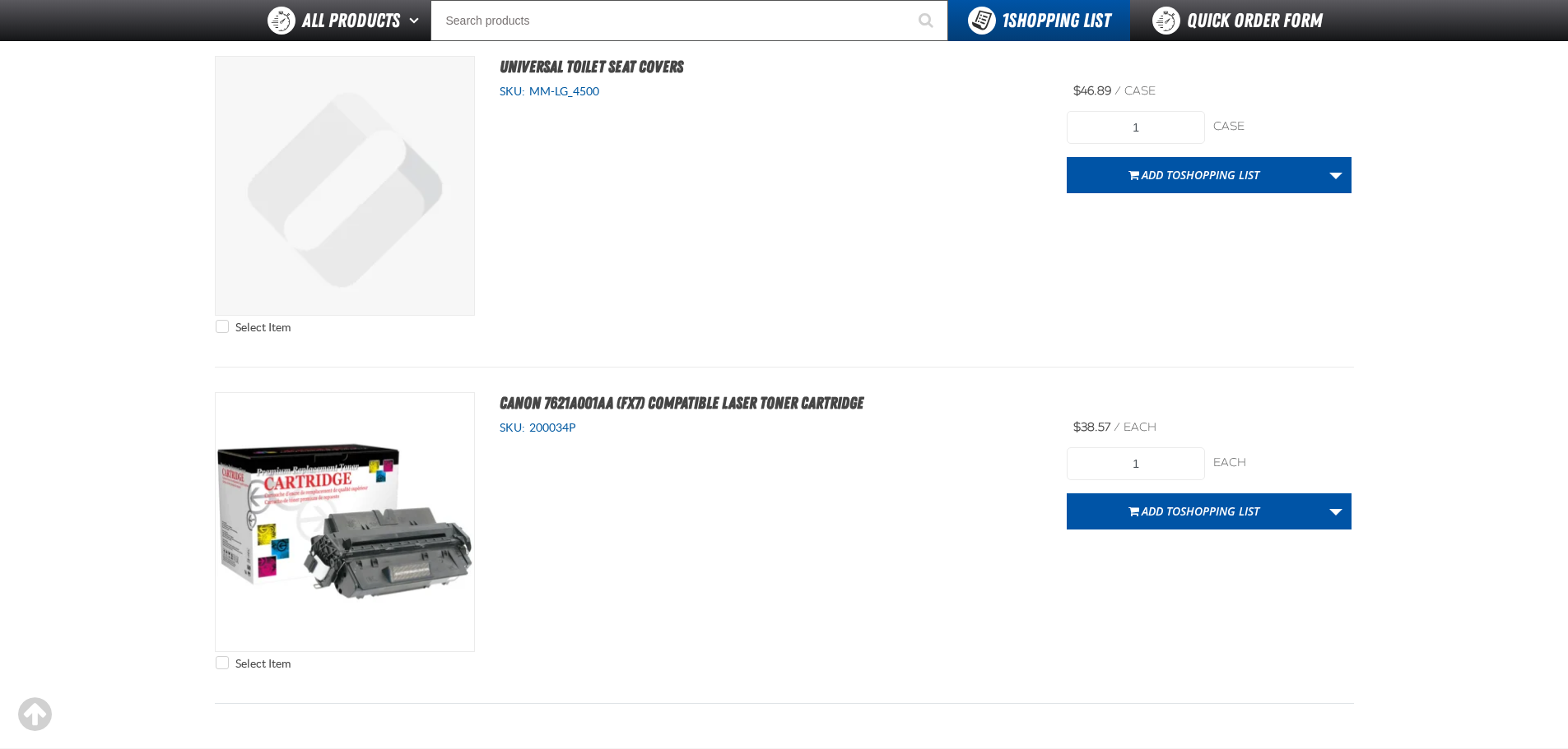
scroll to position [165, 0]
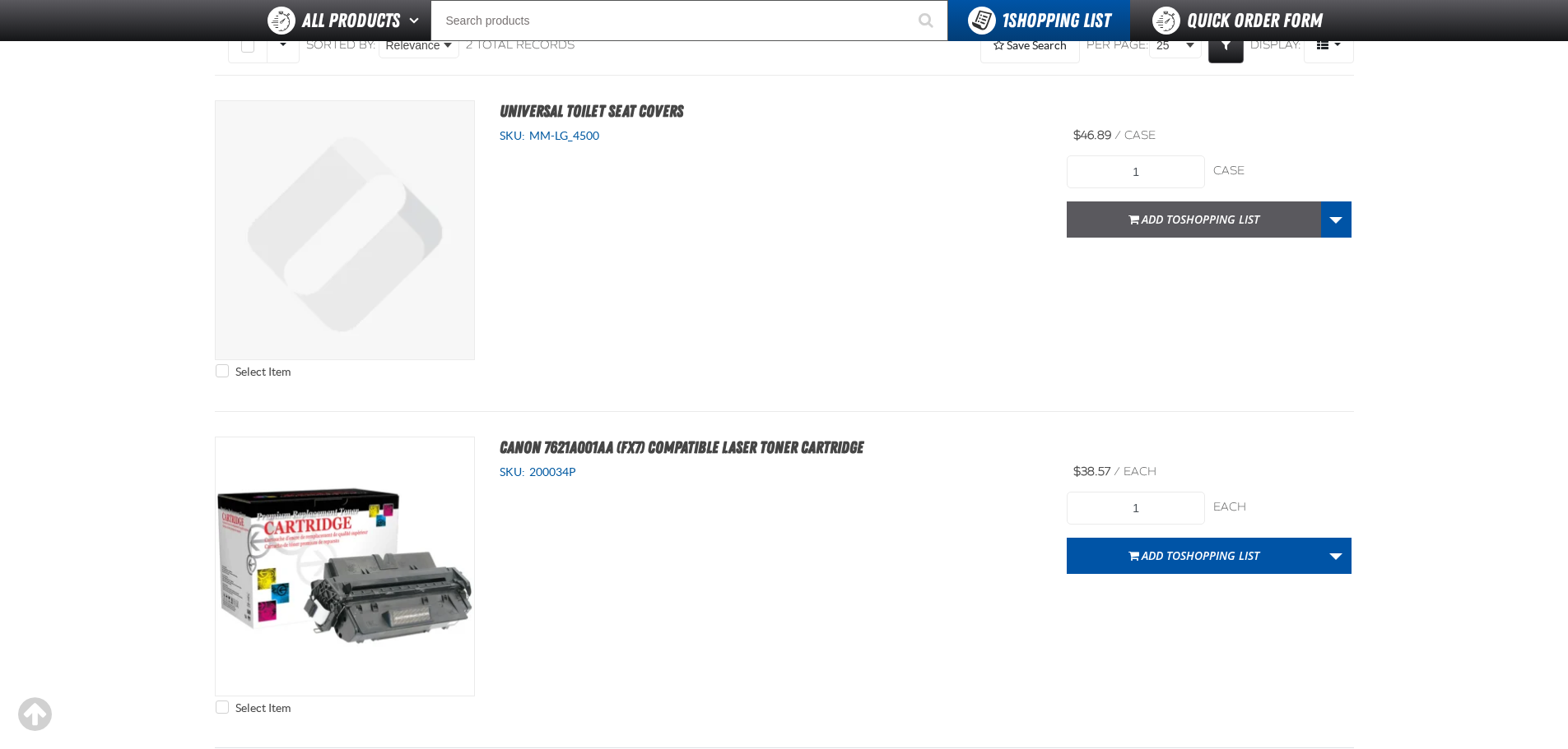
click at [1183, 215] on span "Shopping List" at bounding box center [1219, 219] width 79 height 16
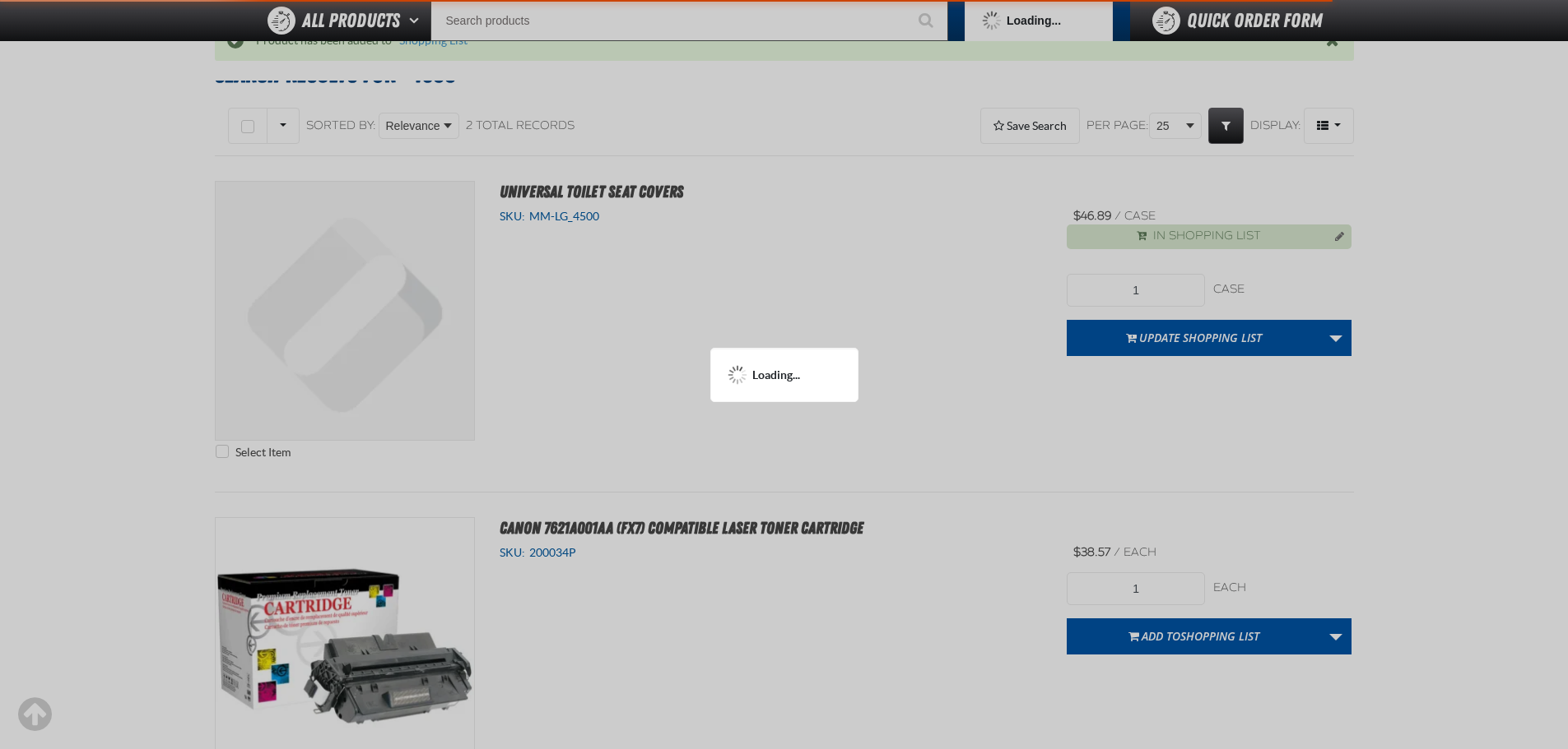
scroll to position [245, 0]
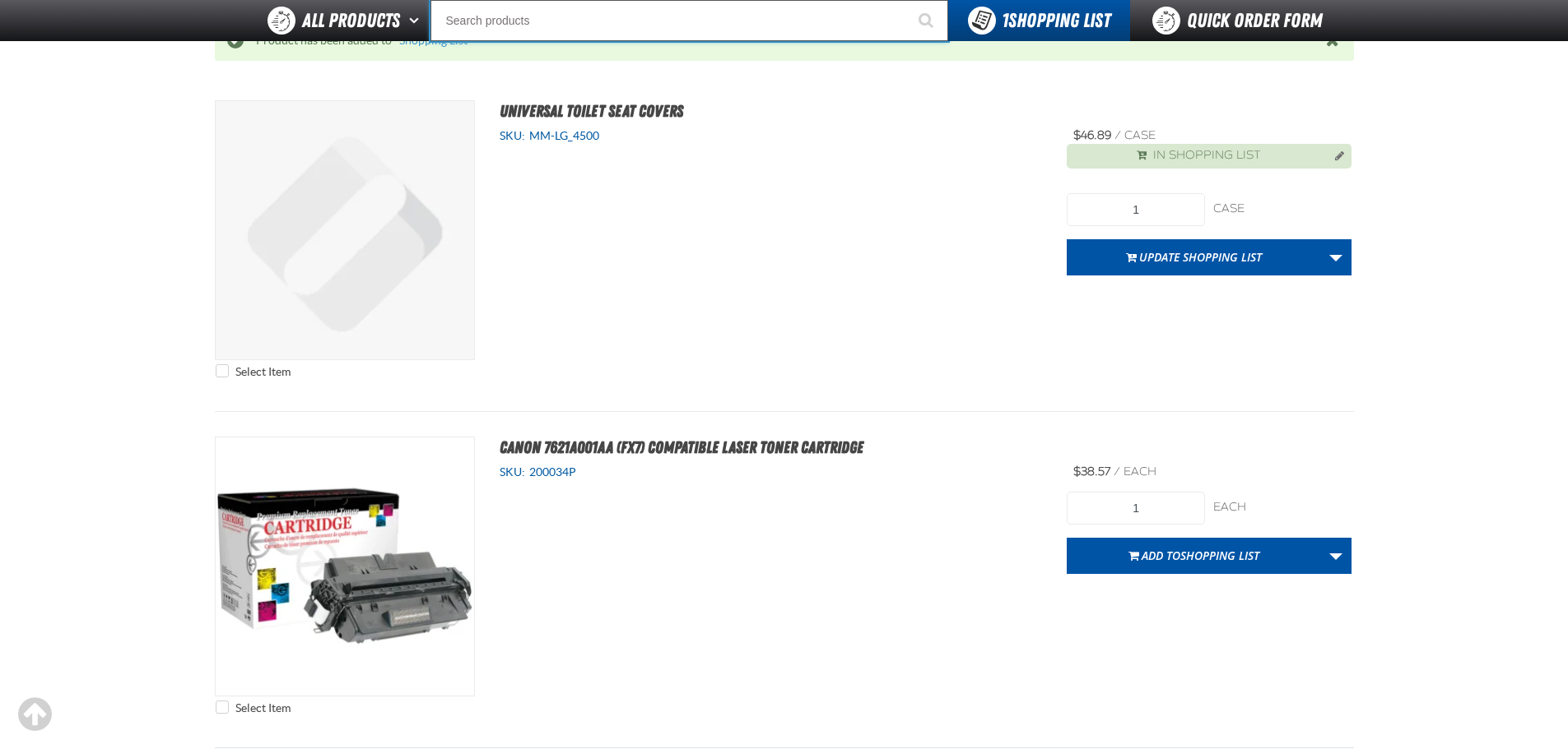
click at [566, 24] on input "Search" at bounding box center [689, 21] width 517 height 41
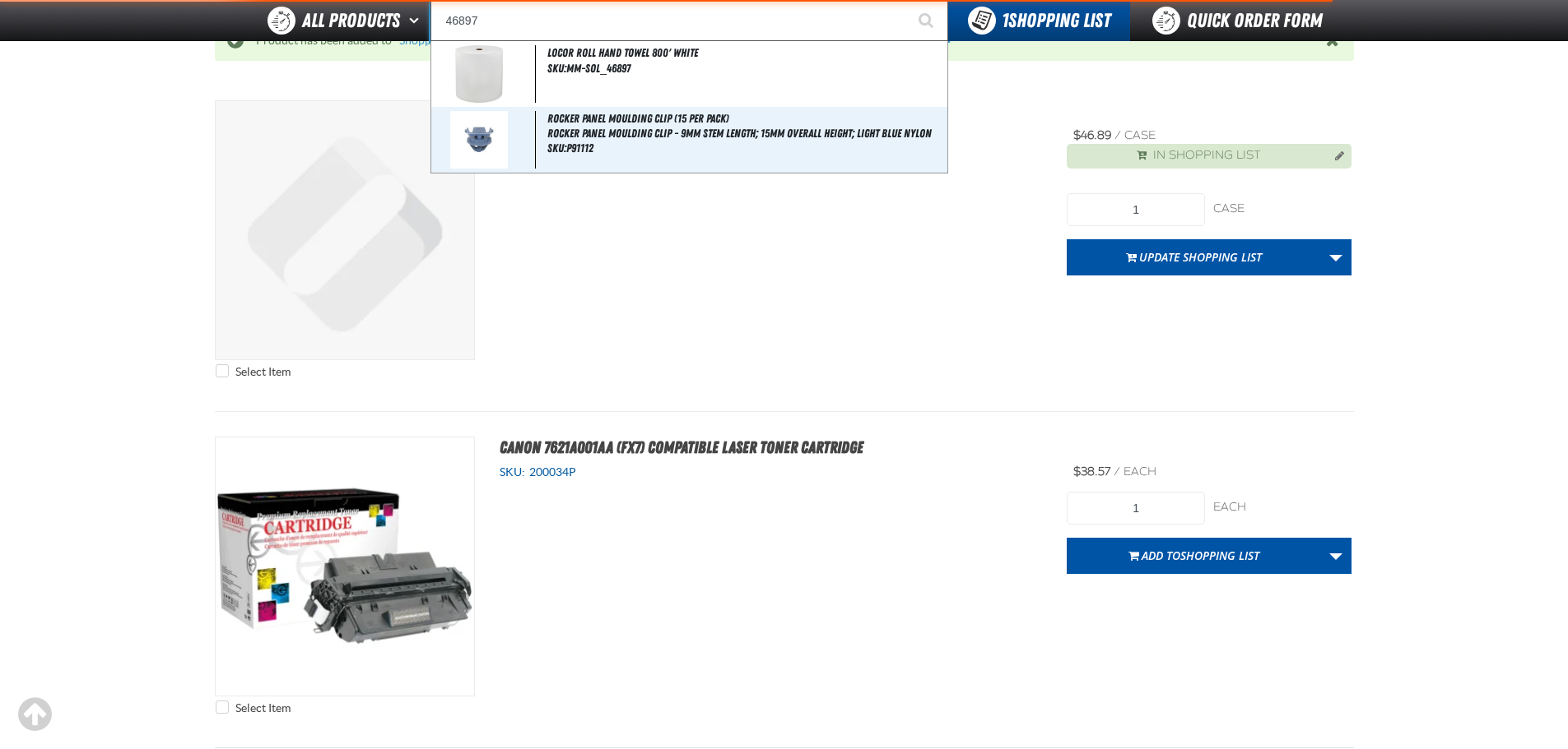
type input "46897"
click at [907, 0] on button "Start Searching" at bounding box center [927, 21] width 41 height 41
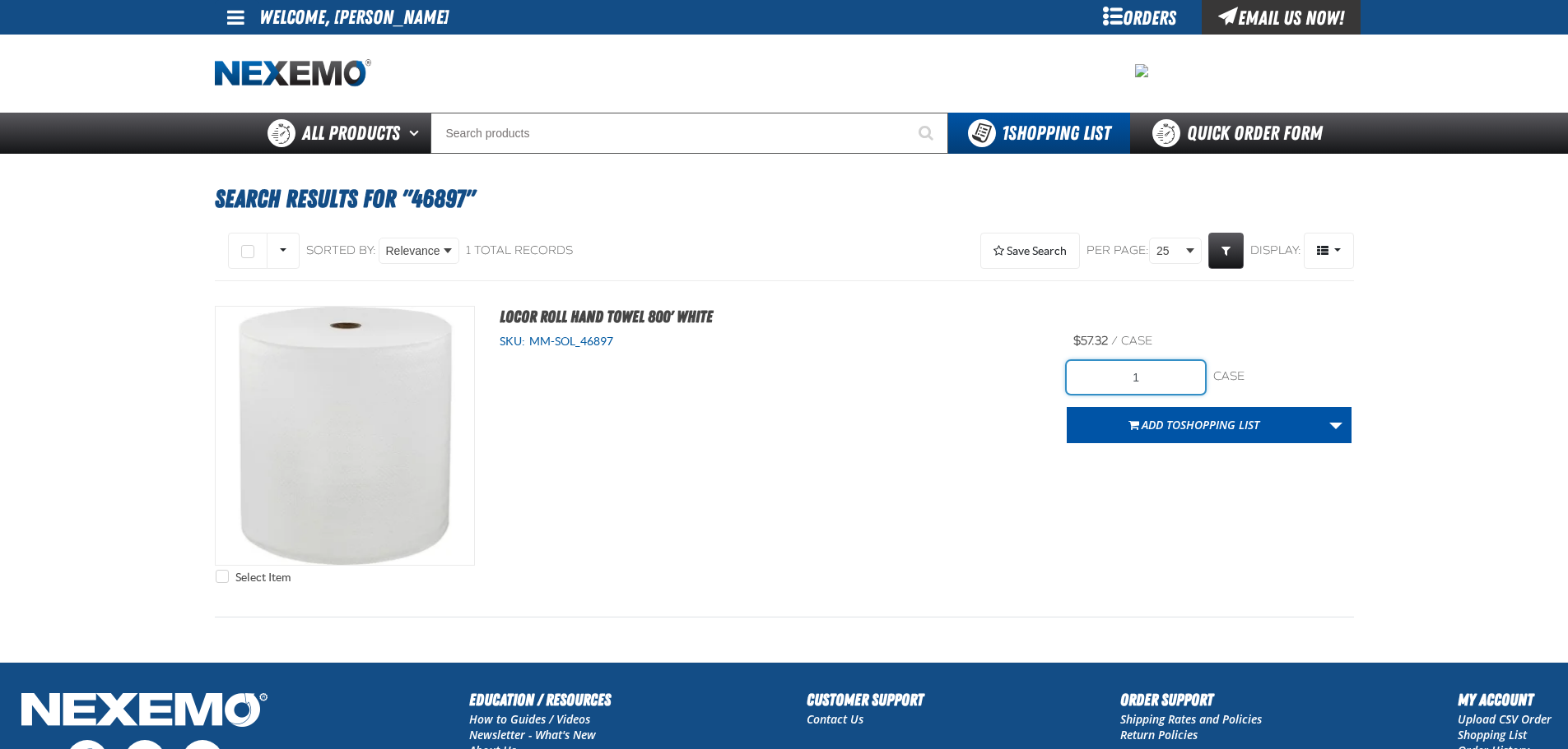
drag, startPoint x: 1154, startPoint y: 381, endPoint x: 1038, endPoint y: 372, distance: 116.3
click at [1038, 372] on div "Select Item LoCor Roll Hand Towel 800' White SKU: MM-SOL_46897 /" at bounding box center [784, 449] width 1139 height 286
type input "5"
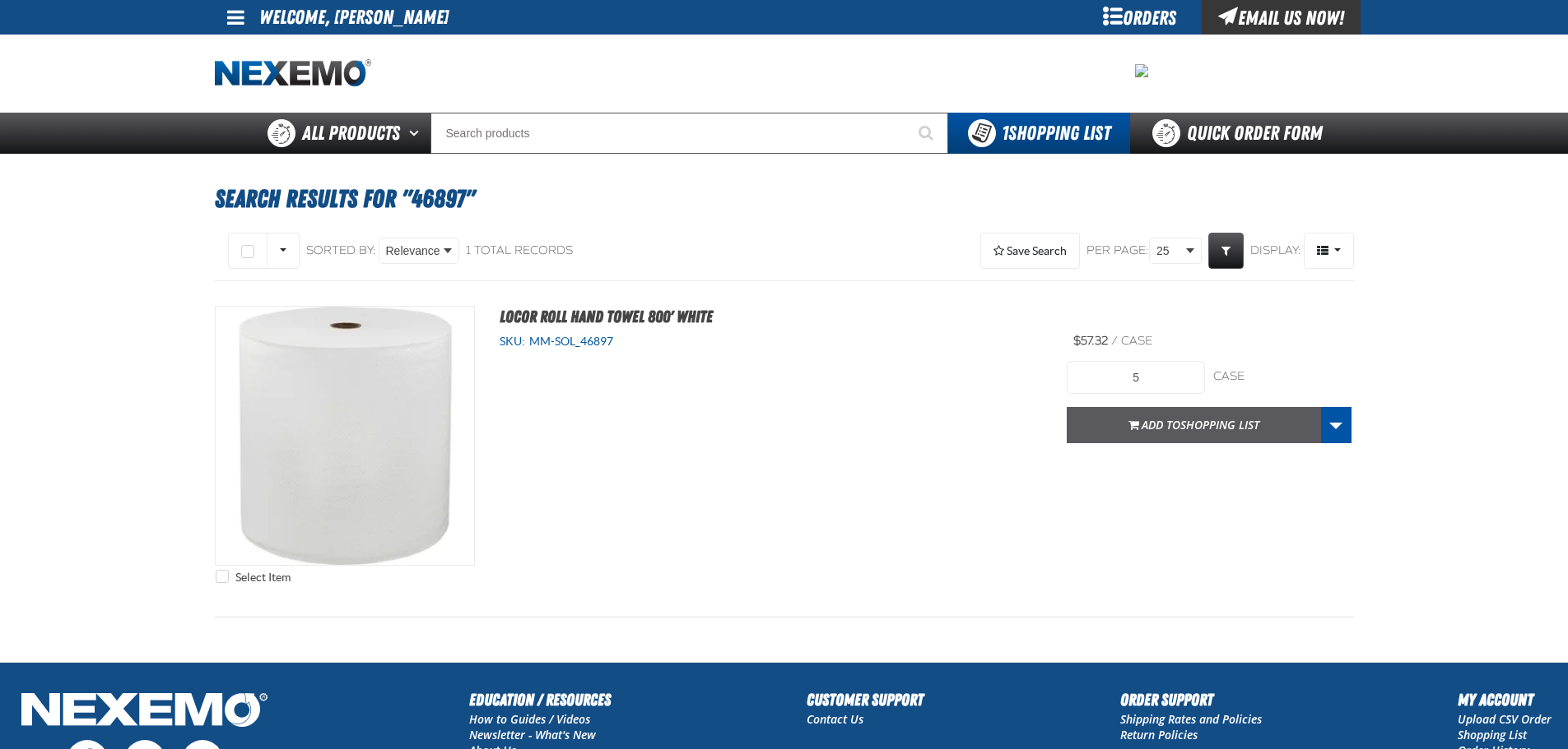
click at [1141, 420] on span "Add to Shopping List" at bounding box center [1200, 425] width 118 height 16
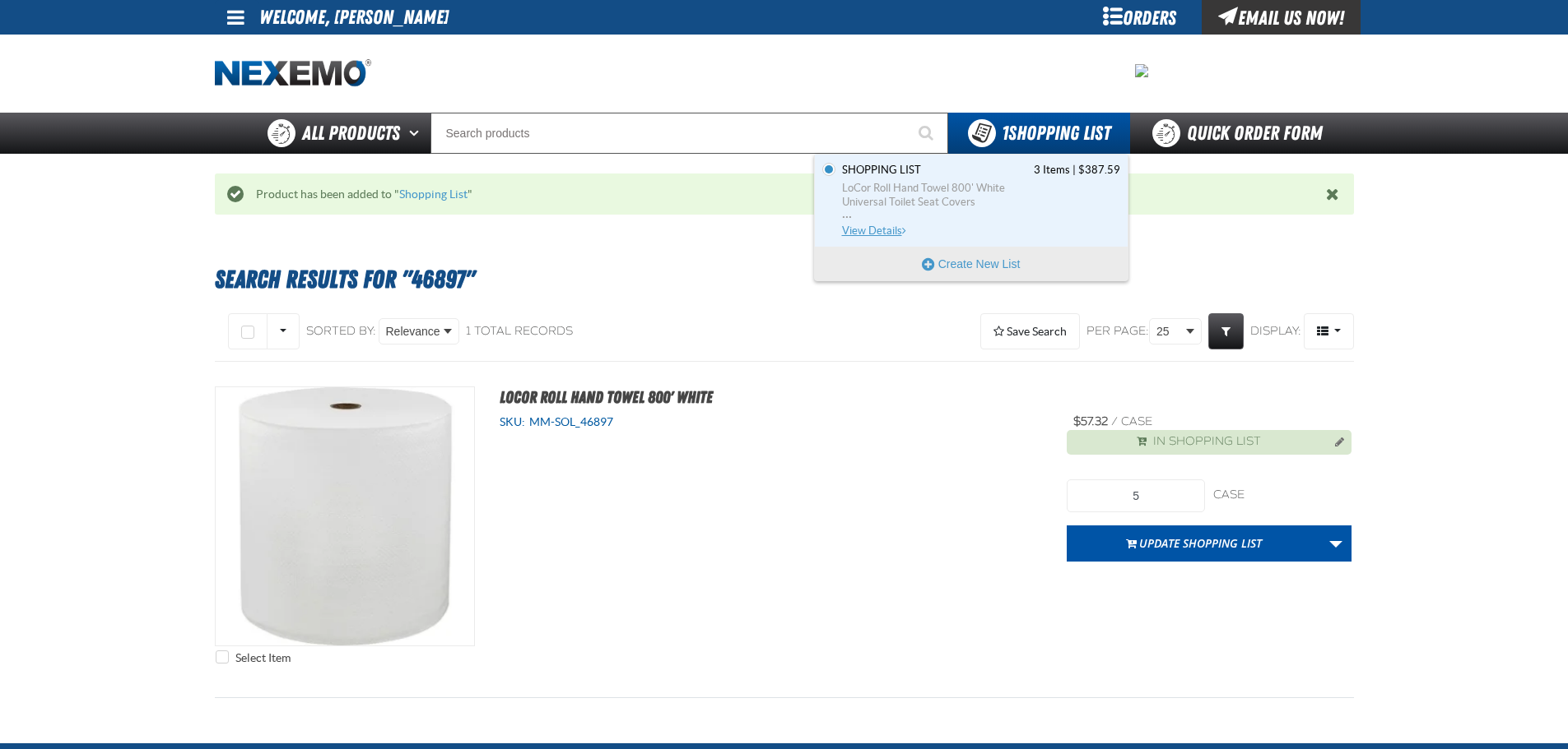
click at [933, 181] on span "LoCor Roll Hand Towel 800' White" at bounding box center [980, 189] width 278 height 15
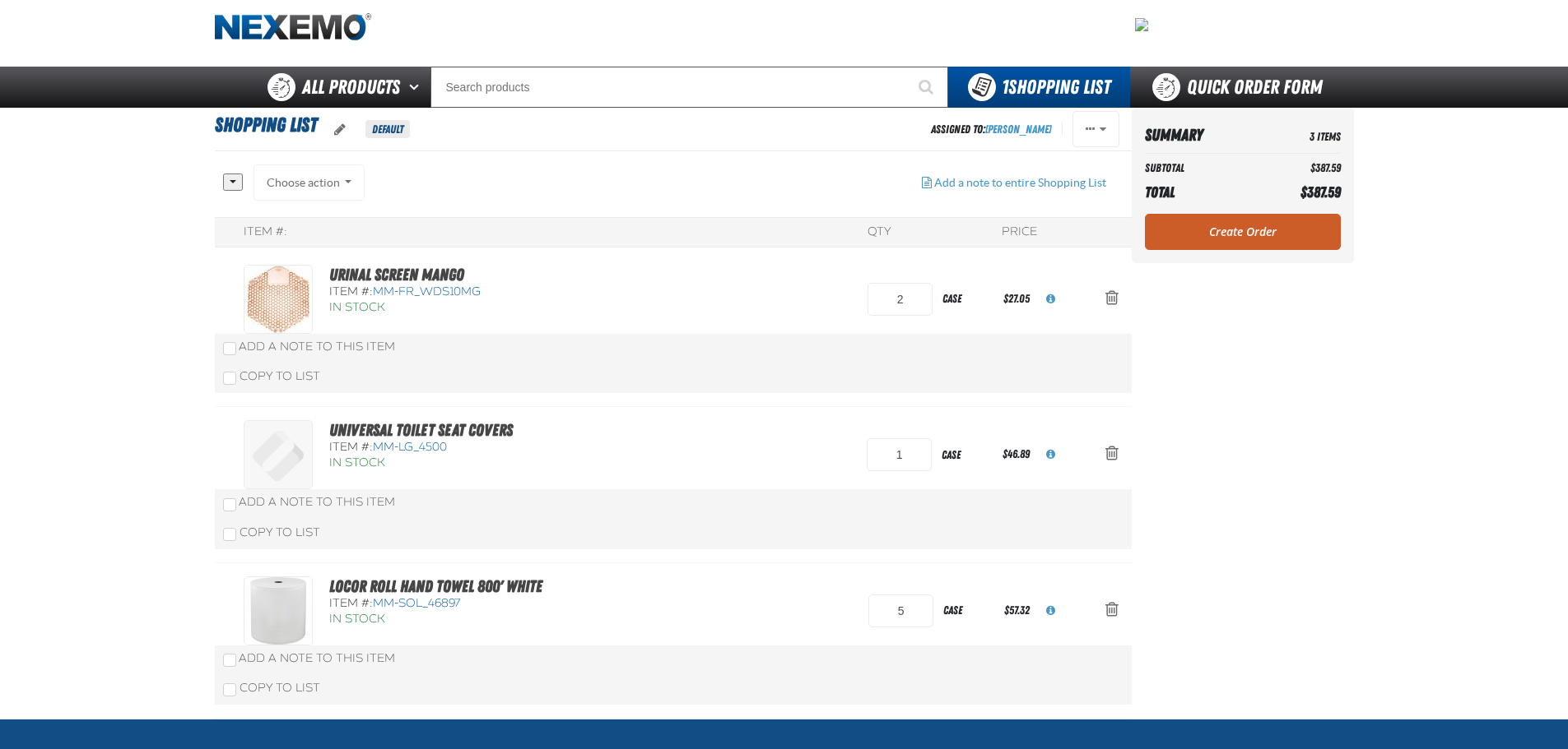
scroll to position [82, 0]
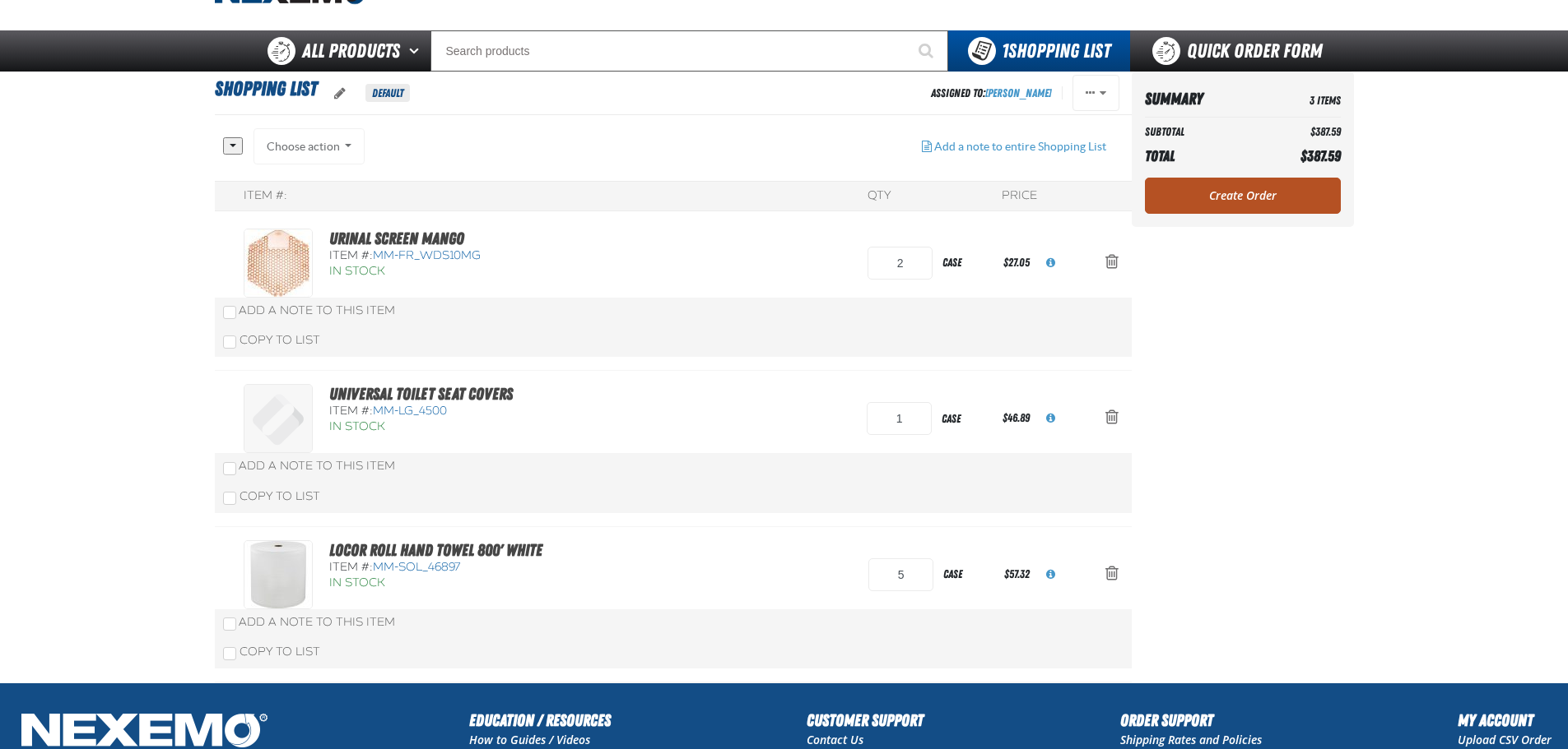
click at [1281, 194] on link "Create Order" at bounding box center [1241, 195] width 196 height 36
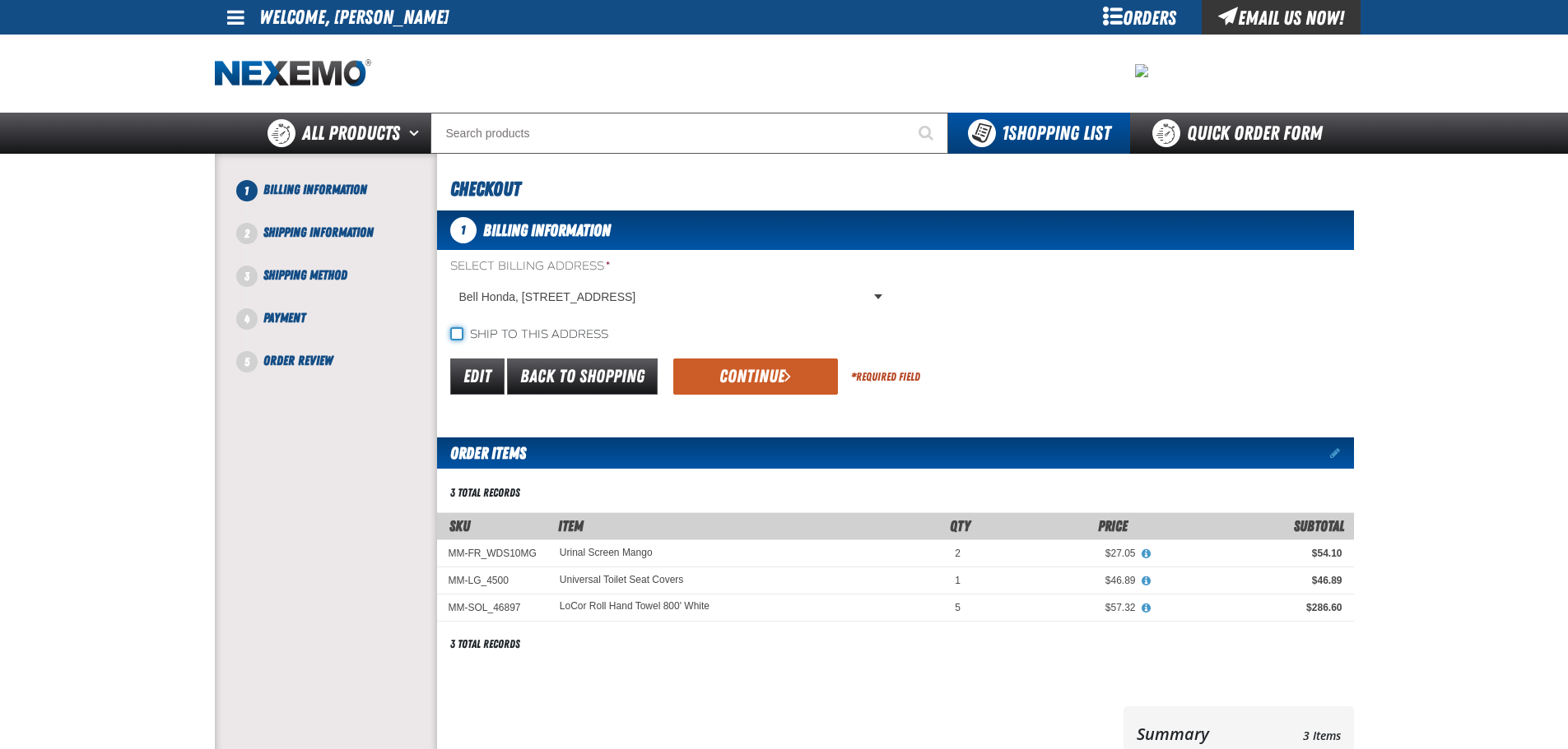
click at [457, 332] on input "Ship to this address" at bounding box center [457, 334] width 13 height 13
checkbox input "true"
click at [762, 386] on button "Continue" at bounding box center [755, 376] width 165 height 36
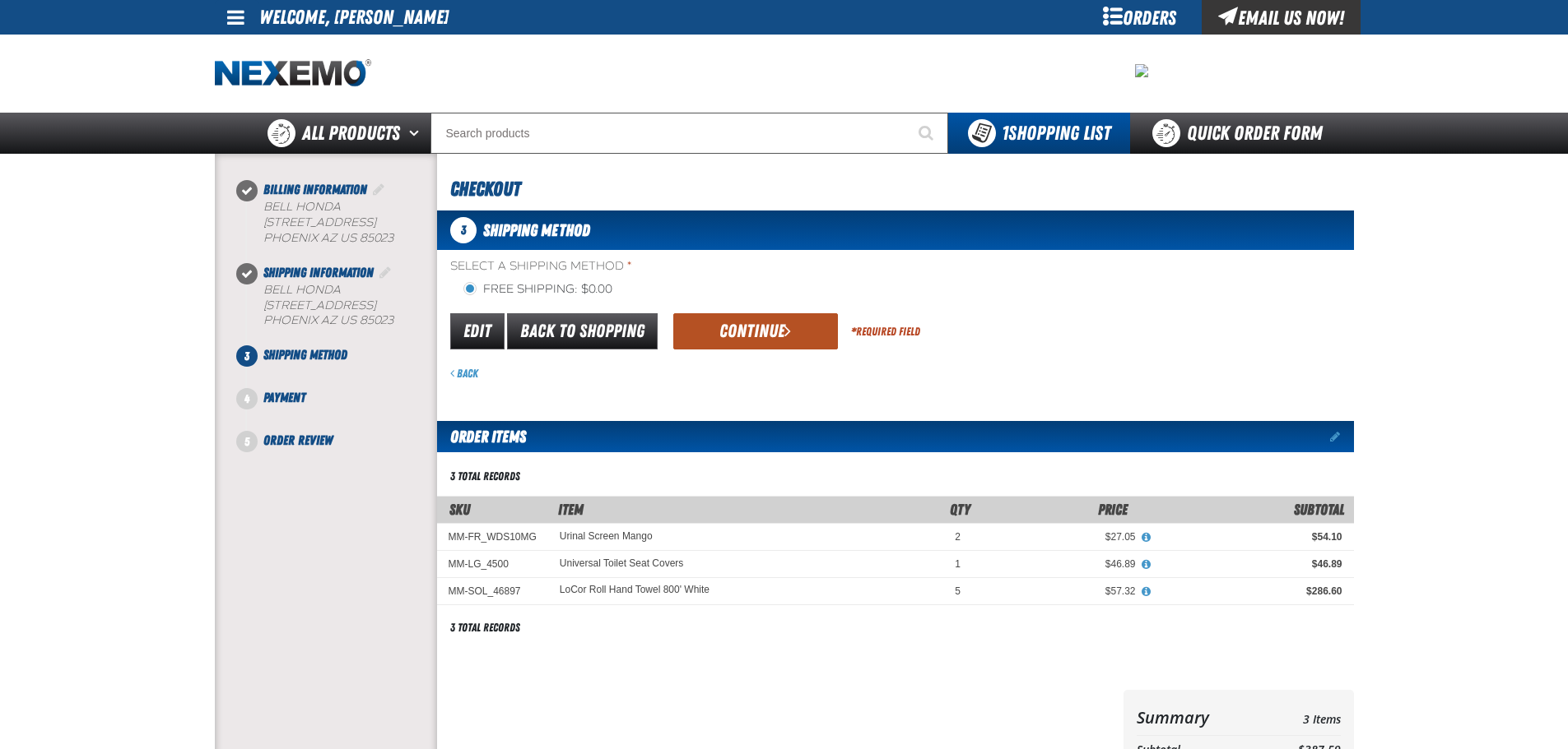
click at [730, 321] on button "Continue" at bounding box center [755, 331] width 165 height 36
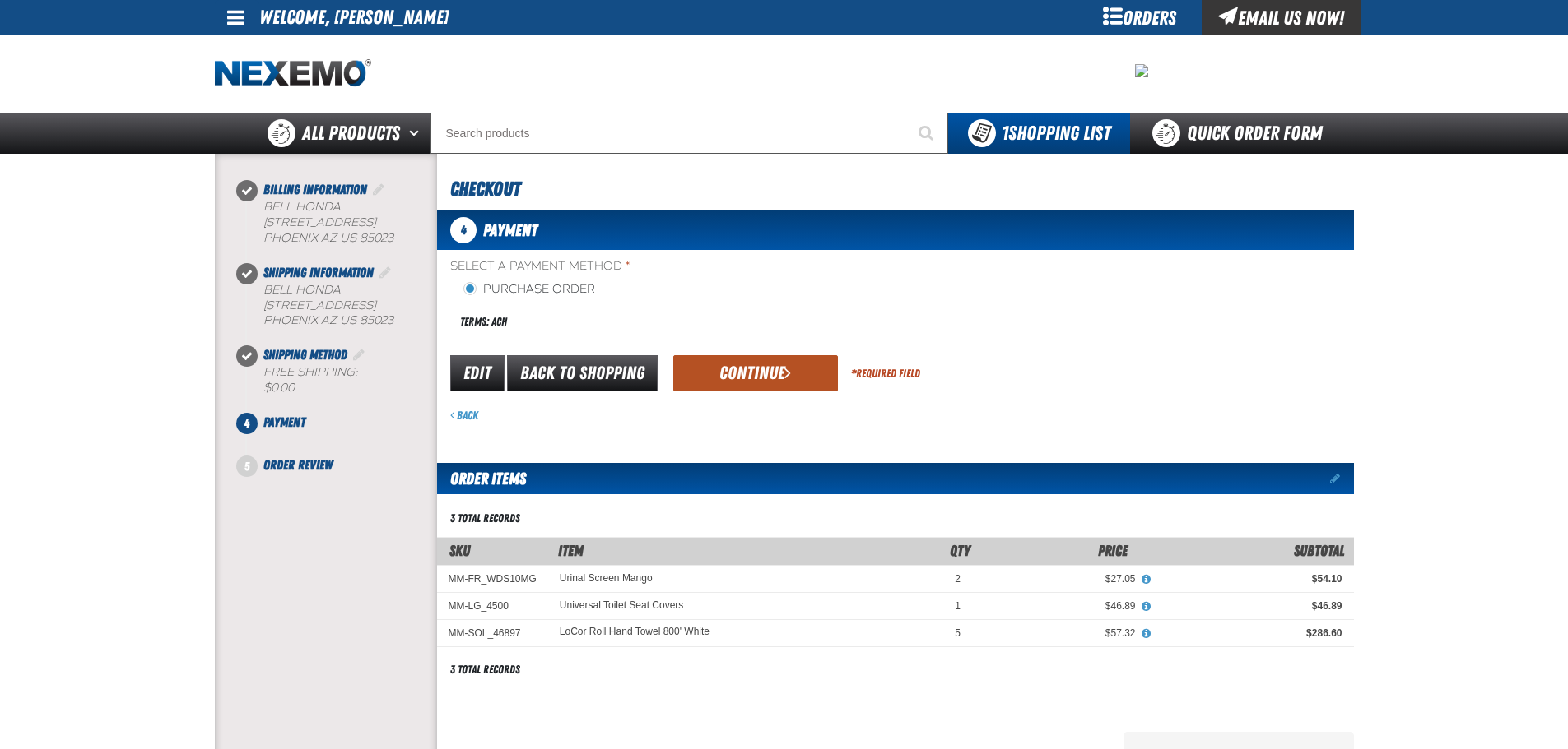
click at [725, 372] on button "Continue" at bounding box center [755, 373] width 165 height 36
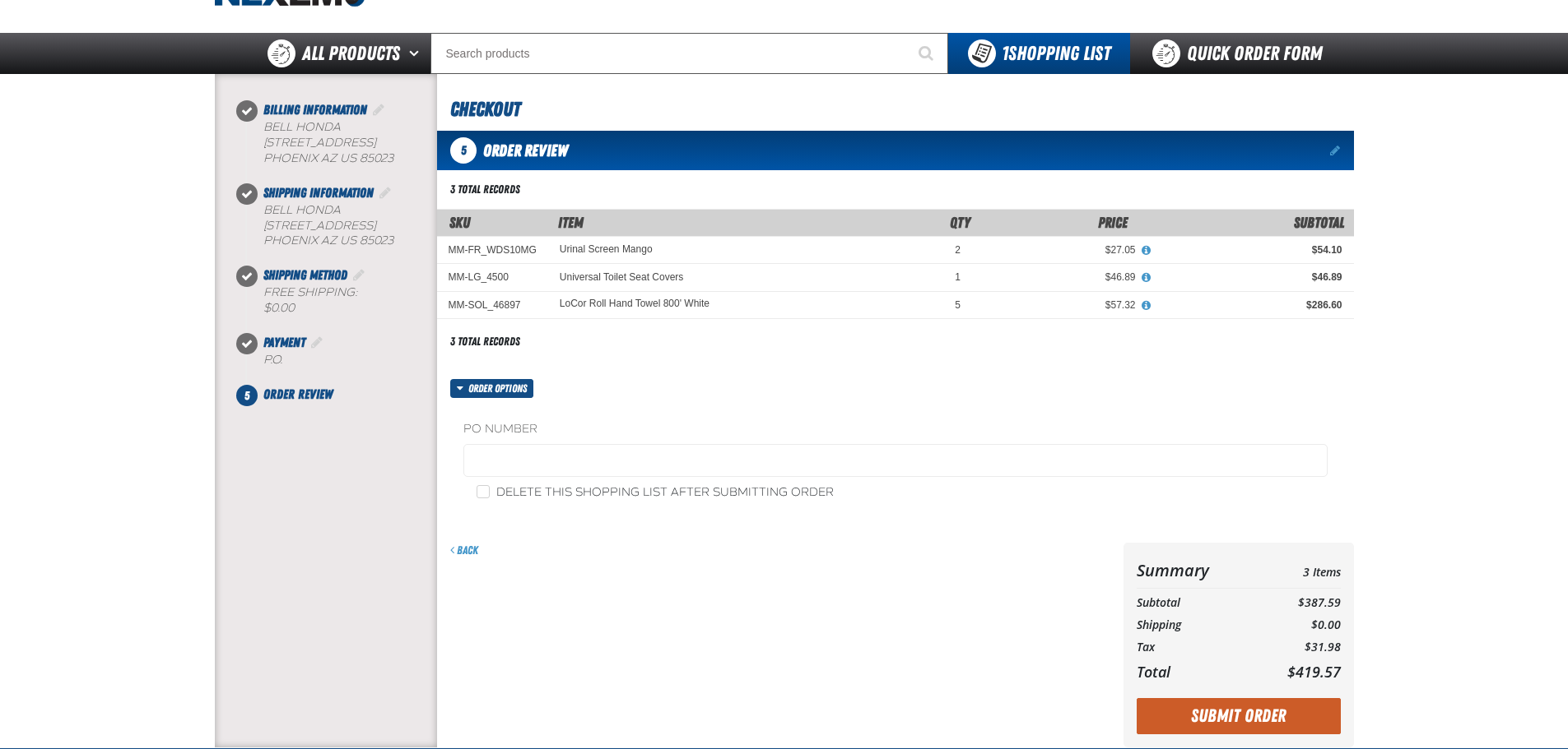
scroll to position [82, 0]
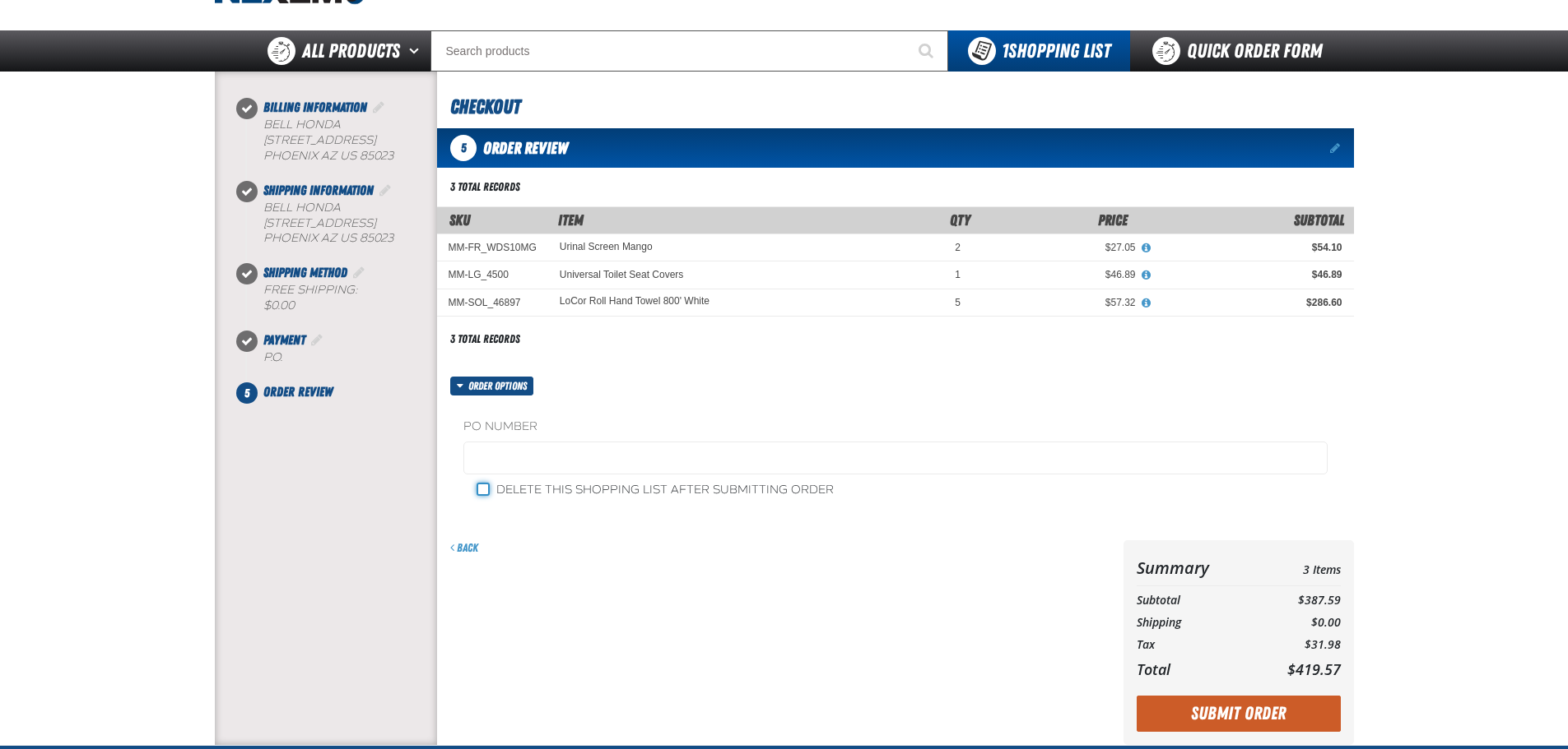
click at [486, 489] on input "Delete this shopping list after submitting order" at bounding box center [483, 489] width 13 height 13
checkbox input "true"
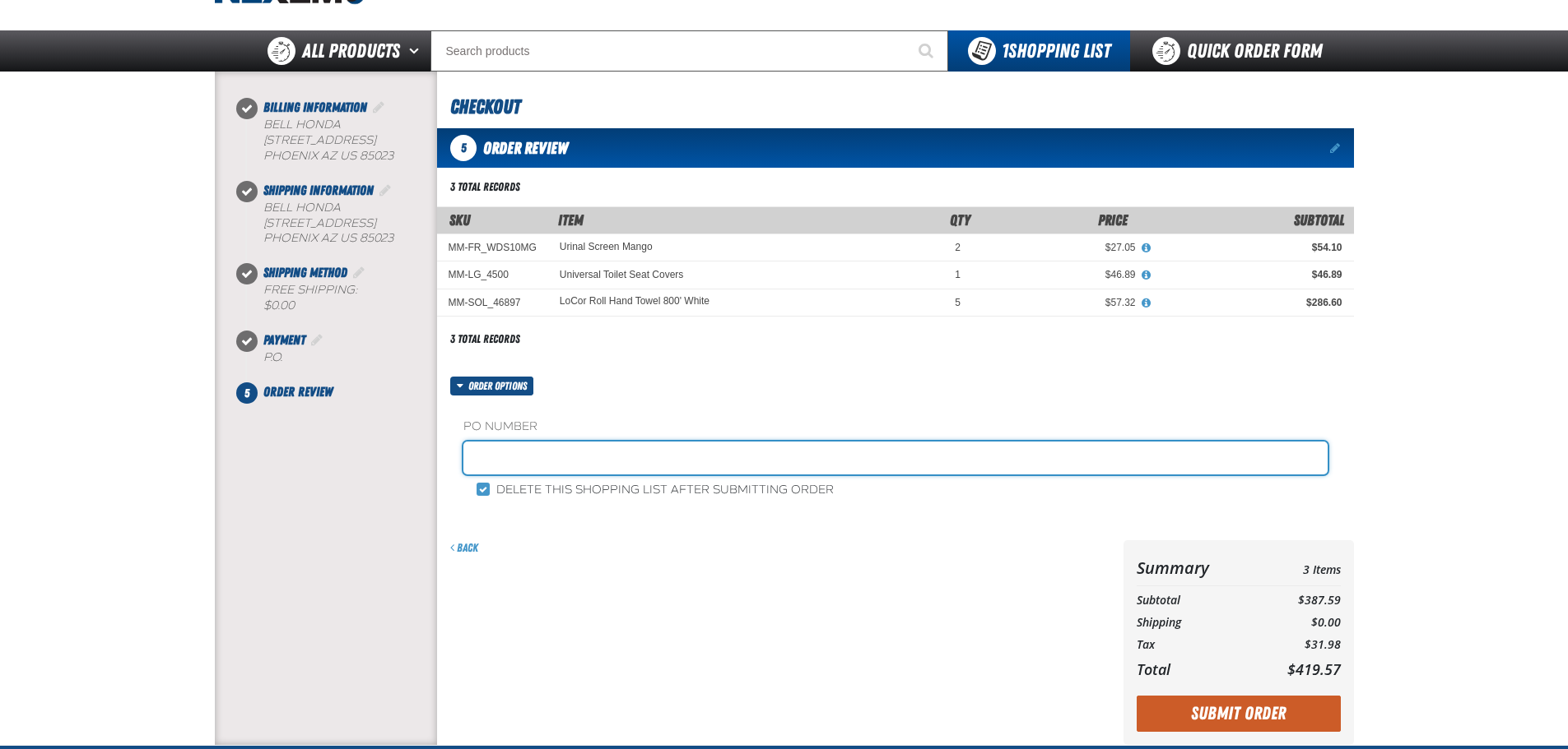
click at [505, 448] on input "text" at bounding box center [895, 457] width 864 height 33
type input "0"
type input "082825RM"
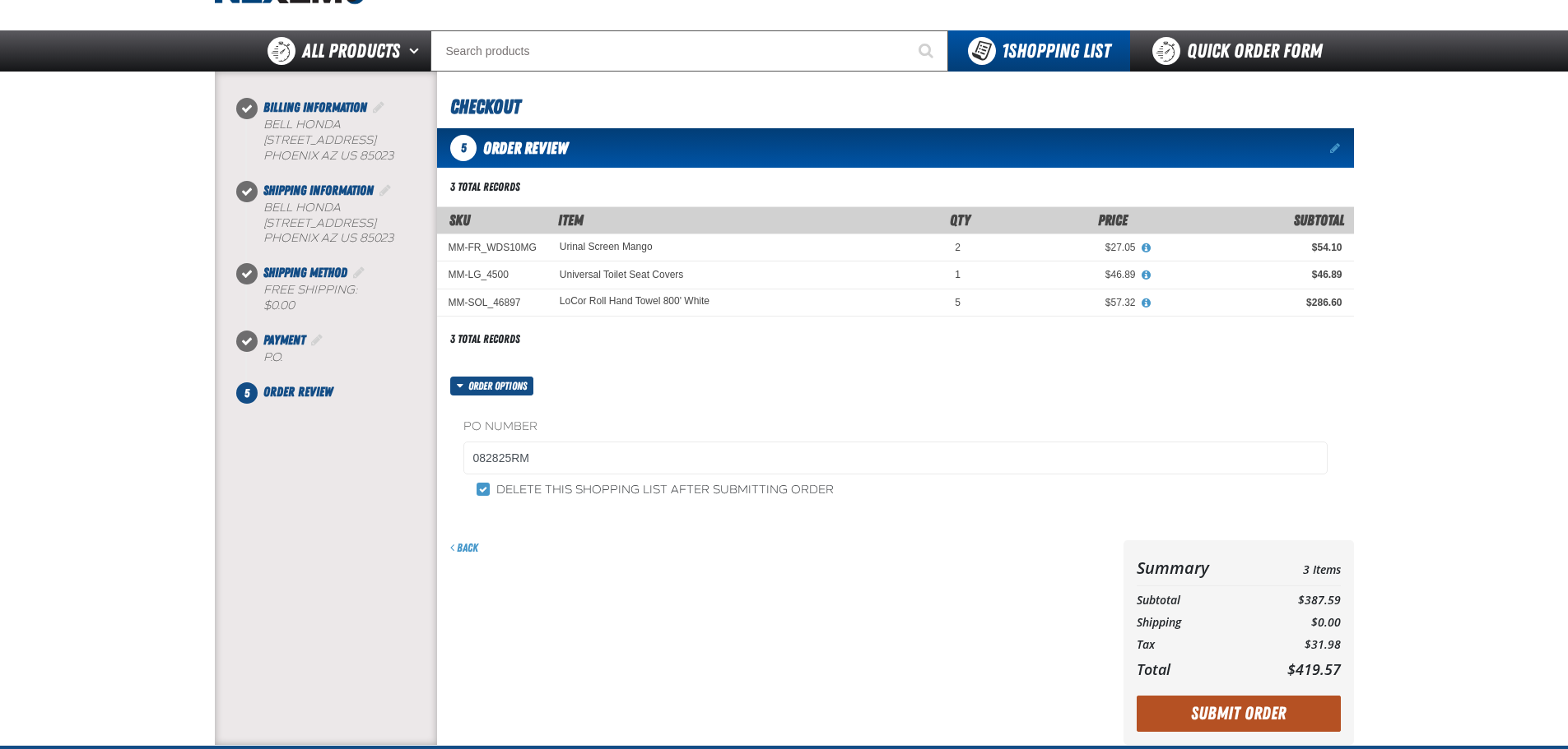
click at [1185, 702] on button "Submit Order" at bounding box center [1239, 713] width 204 height 36
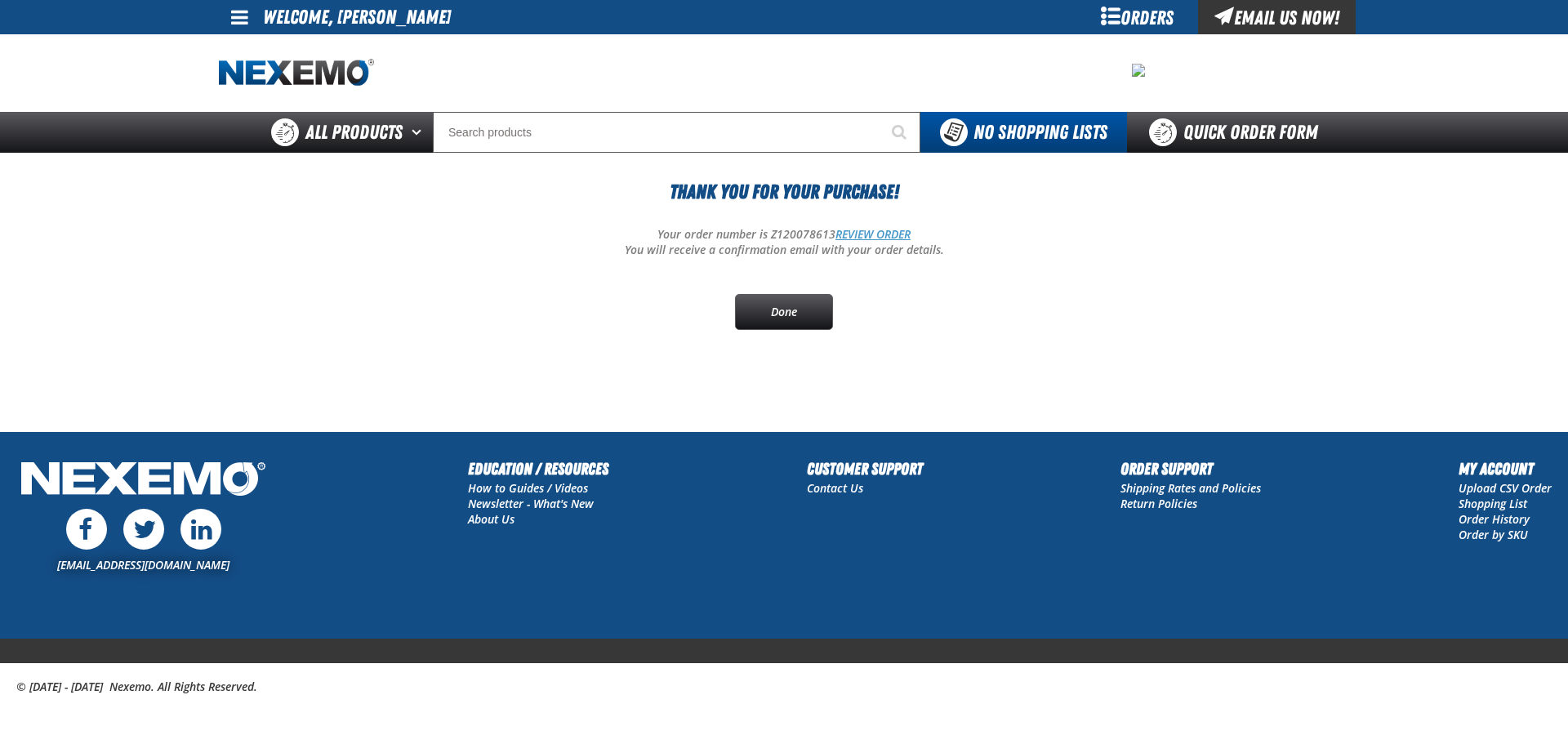
click at [871, 235] on link "REVIEW ORDER" at bounding box center [873, 234] width 75 height 16
